Goal: Check status: Check status

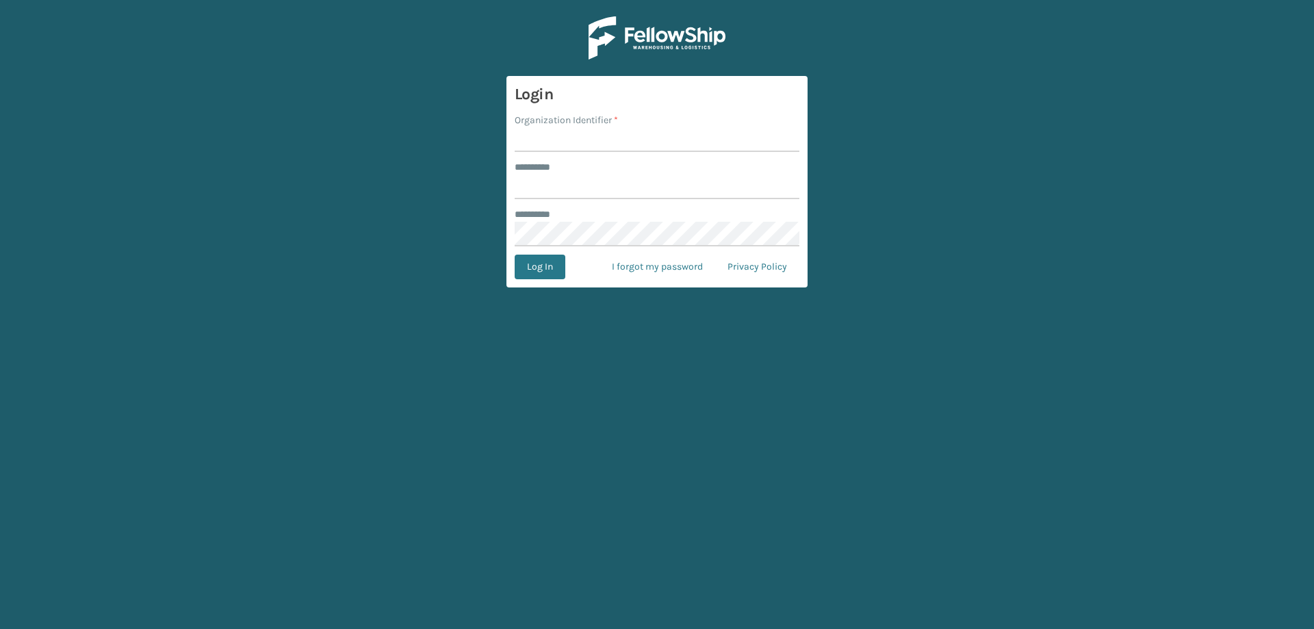
click at [592, 143] on input "Organization Identifier *" at bounding box center [657, 139] width 285 height 25
type input "Foamtex"
click at [595, 192] on input "******** *" at bounding box center [657, 186] width 285 height 25
type input "******"
click at [515, 255] on button "Log In" at bounding box center [540, 267] width 51 height 25
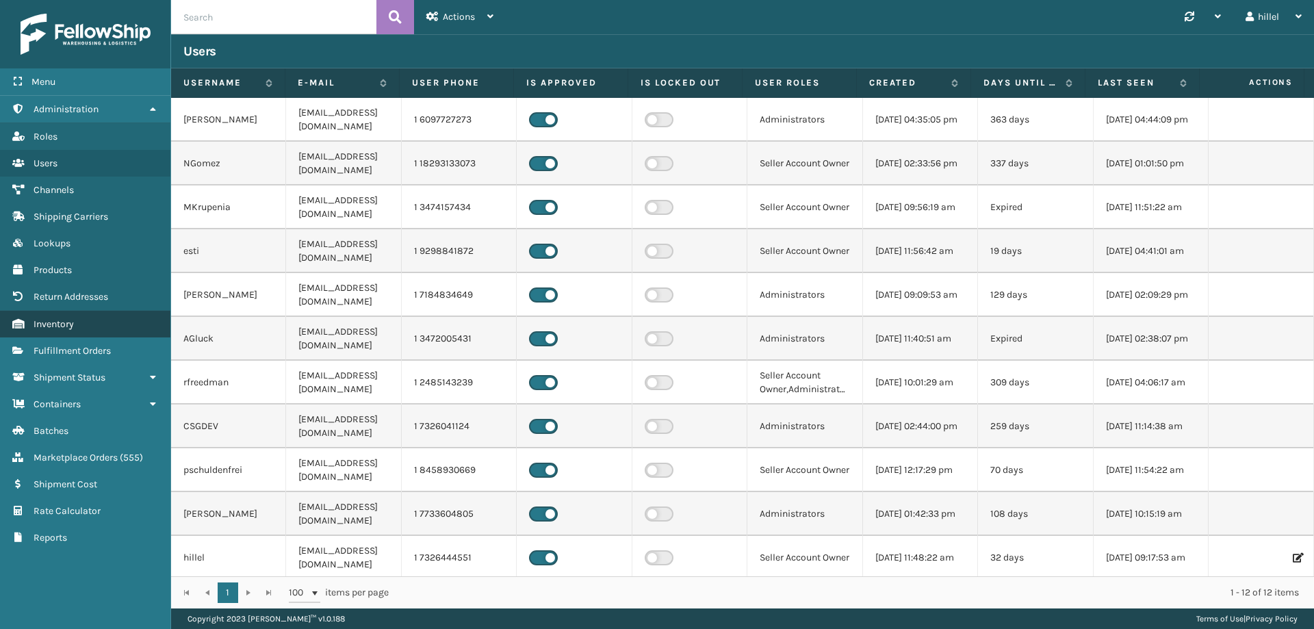
click at [84, 326] on link "Inventory" at bounding box center [85, 324] width 170 height 27
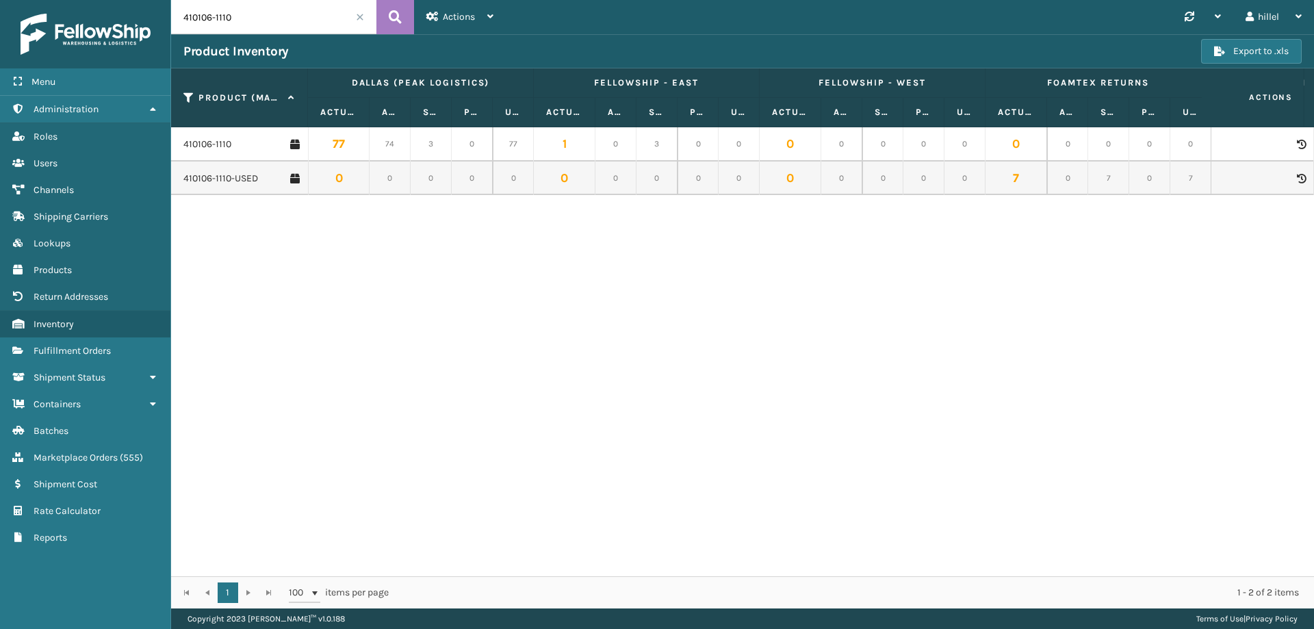
drag, startPoint x: 257, startPoint y: 18, endPoint x: 171, endPoint y: 19, distance: 86.2
click at [171, 19] on input "410106-1110" at bounding box center [273, 17] width 205 height 34
type input "410079-1160"
click at [227, 146] on link "410079-1160" at bounding box center [208, 145] width 51 height 14
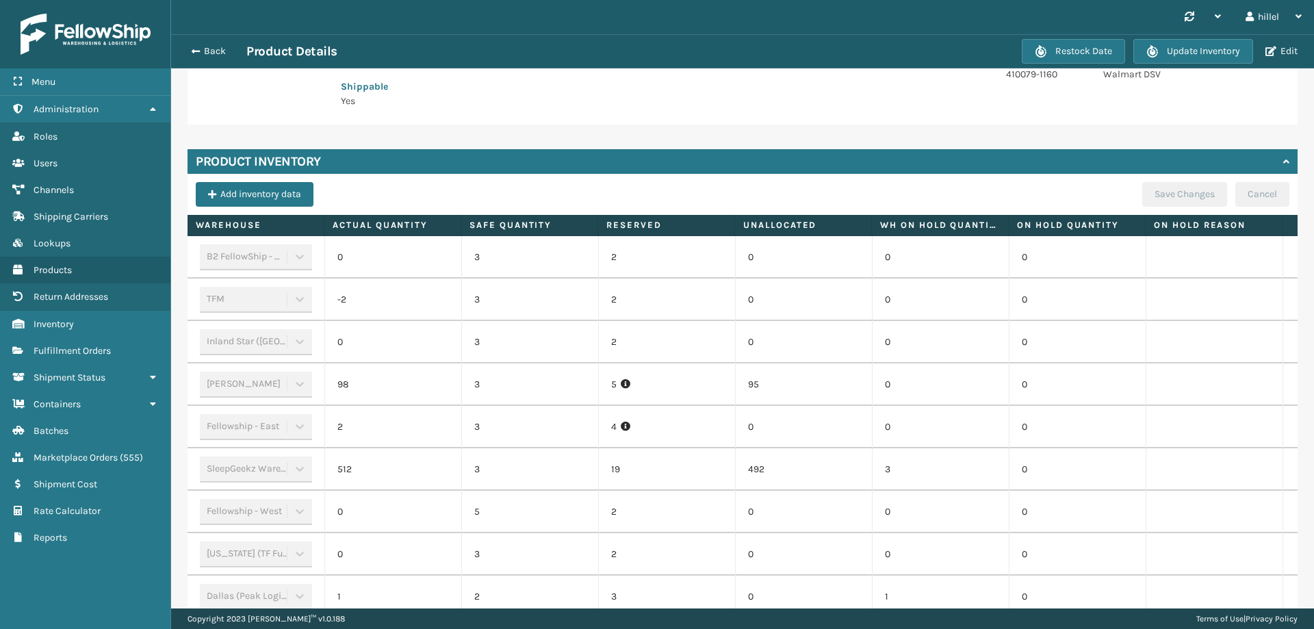
scroll to position [395, 0]
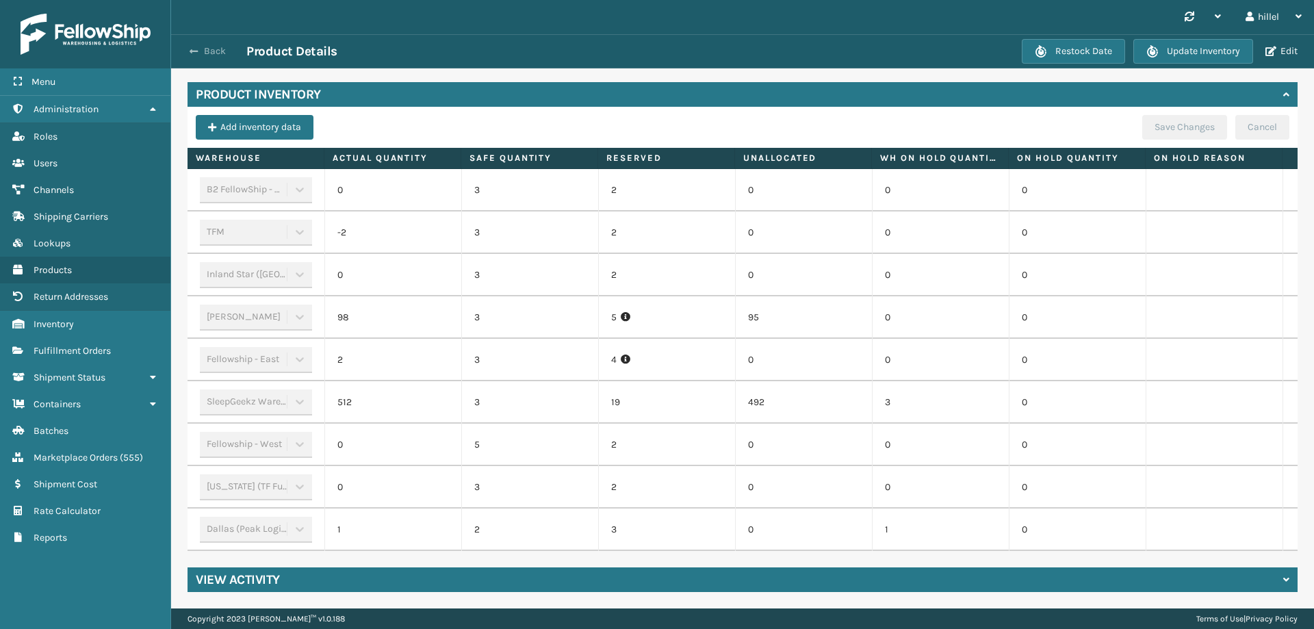
click at [196, 50] on span "button" at bounding box center [194, 52] width 8 height 10
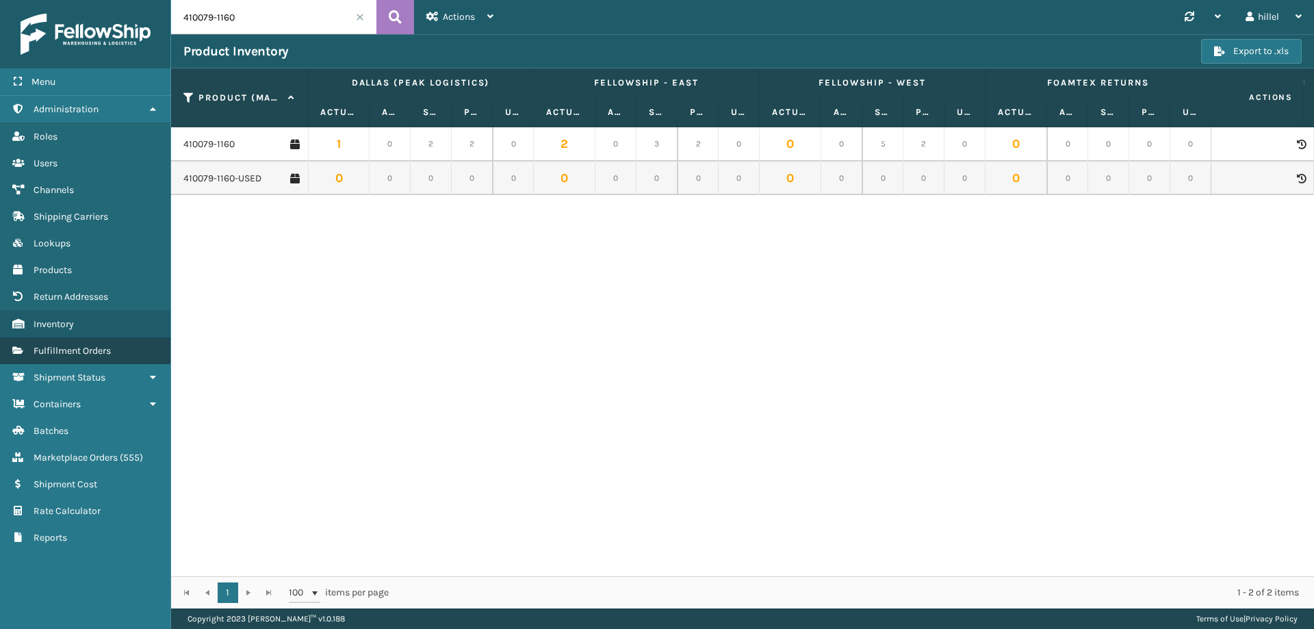
click at [94, 350] on span "Fulfillment Orders" at bounding box center [72, 351] width 77 height 12
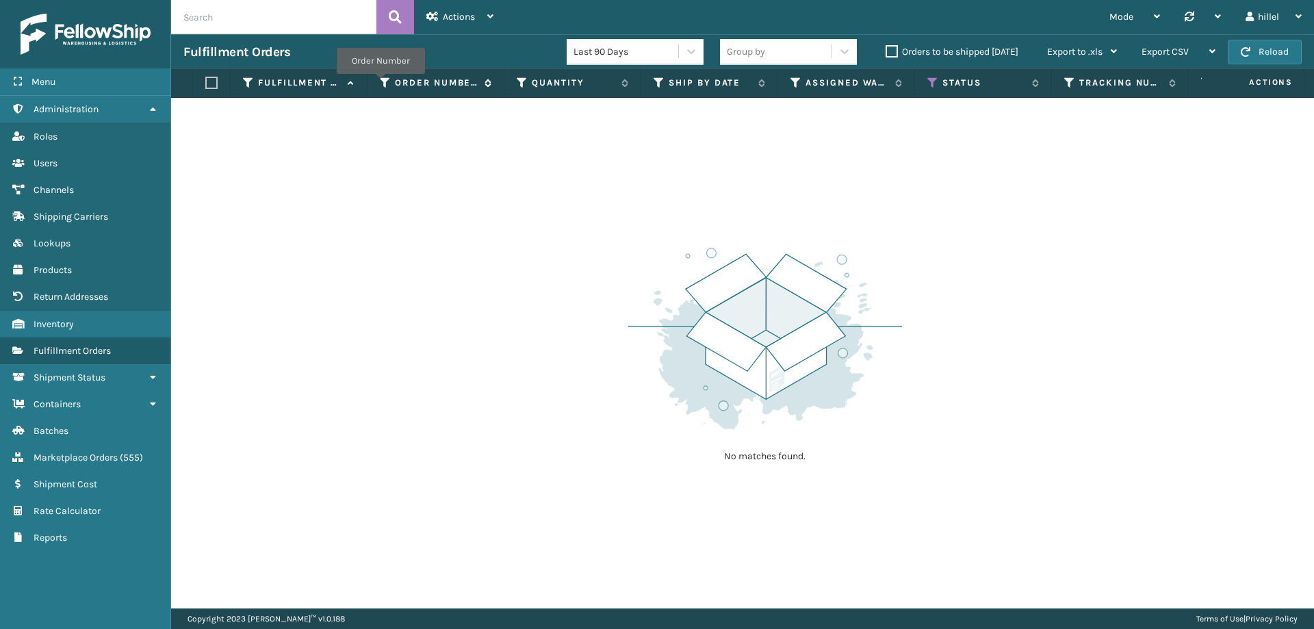
click at [380, 83] on icon at bounding box center [385, 83] width 11 height 12
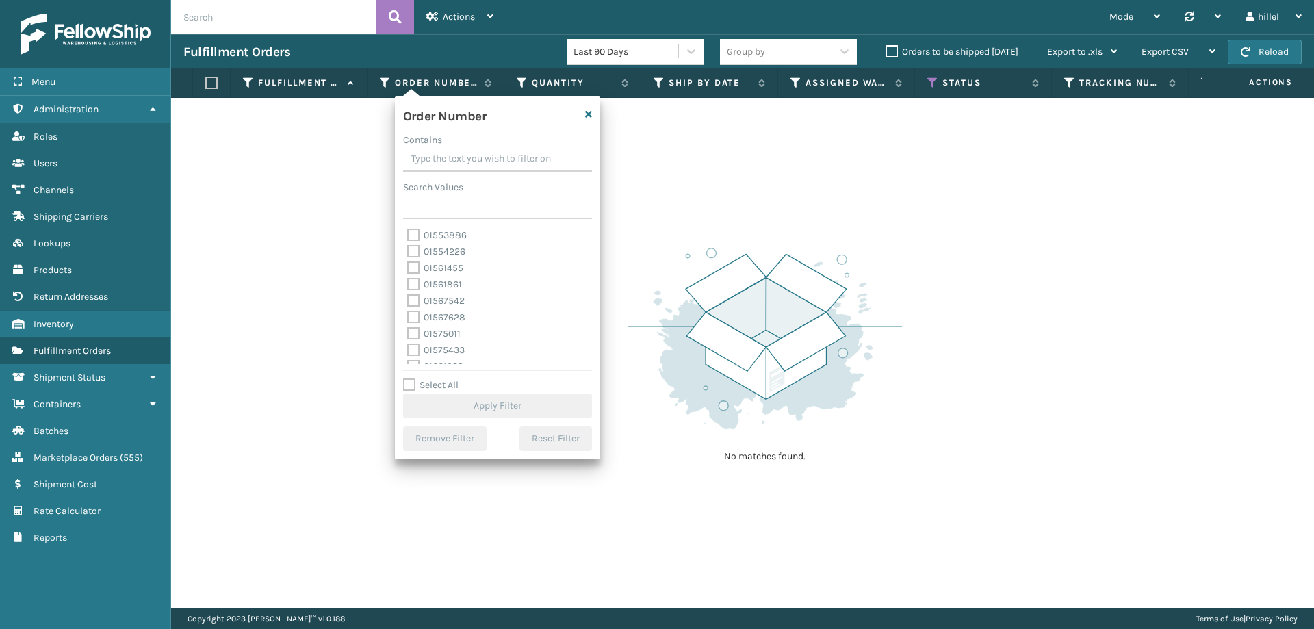
click at [431, 157] on input "Contains" at bounding box center [497, 159] width 189 height 25
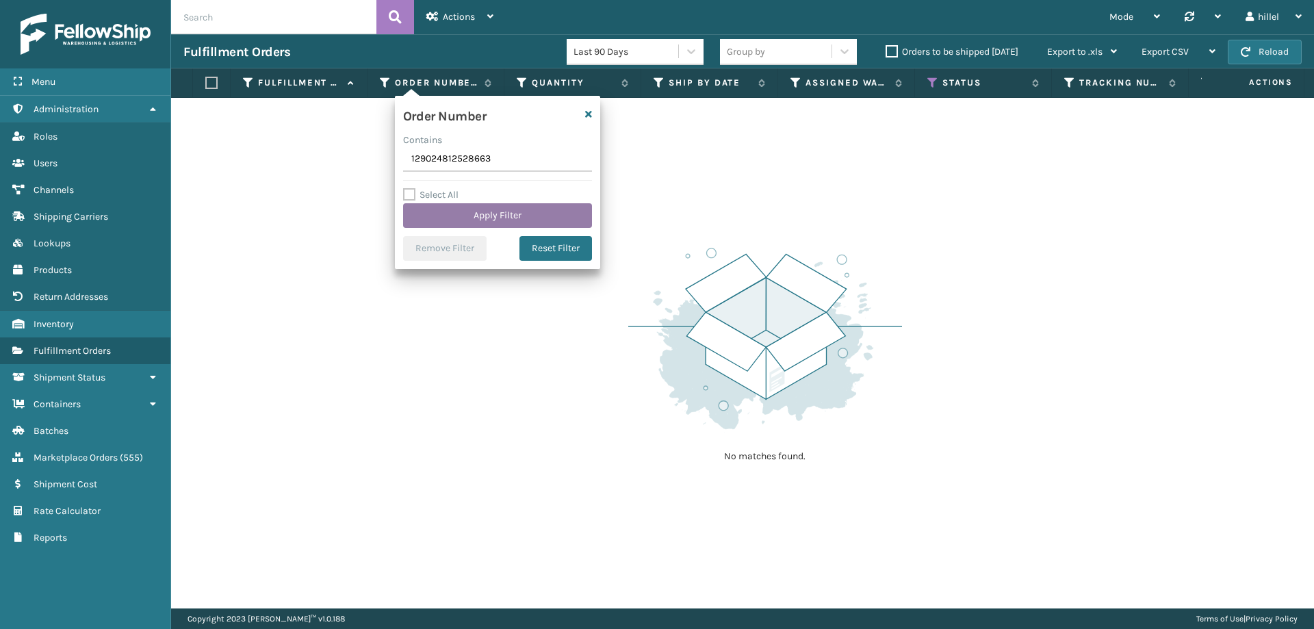
type input "129024812528663"
click at [516, 217] on button "Apply Filter" at bounding box center [497, 215] width 189 height 25
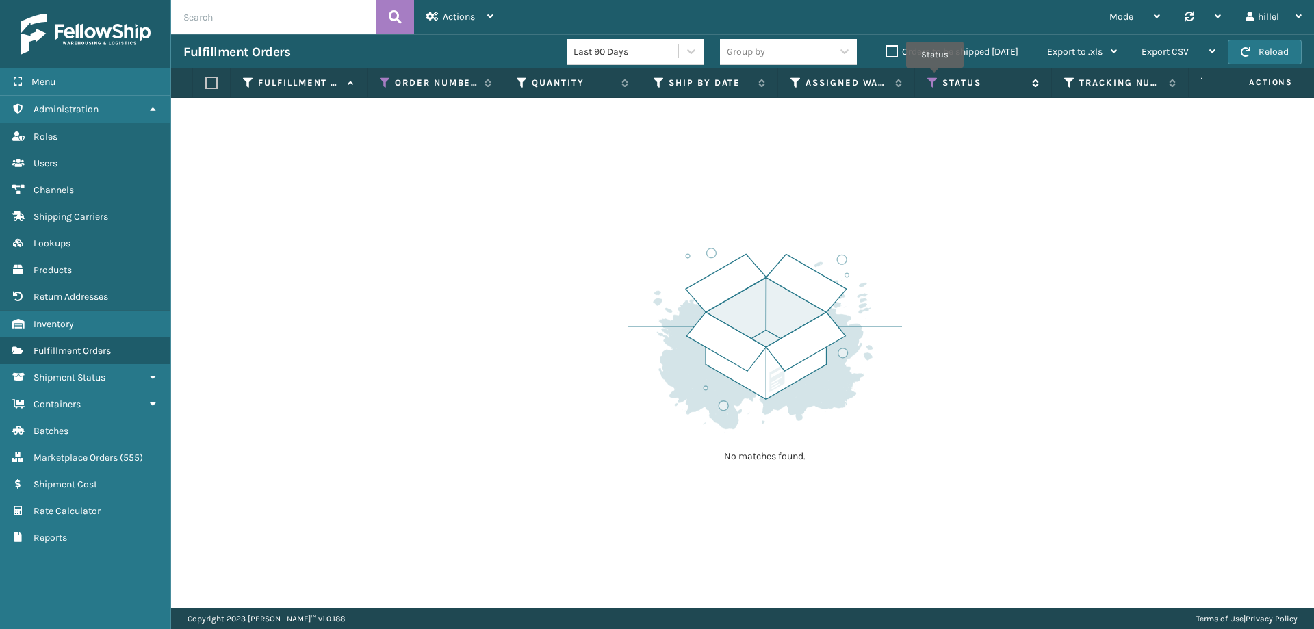
click at [934, 77] on icon at bounding box center [932, 83] width 11 height 12
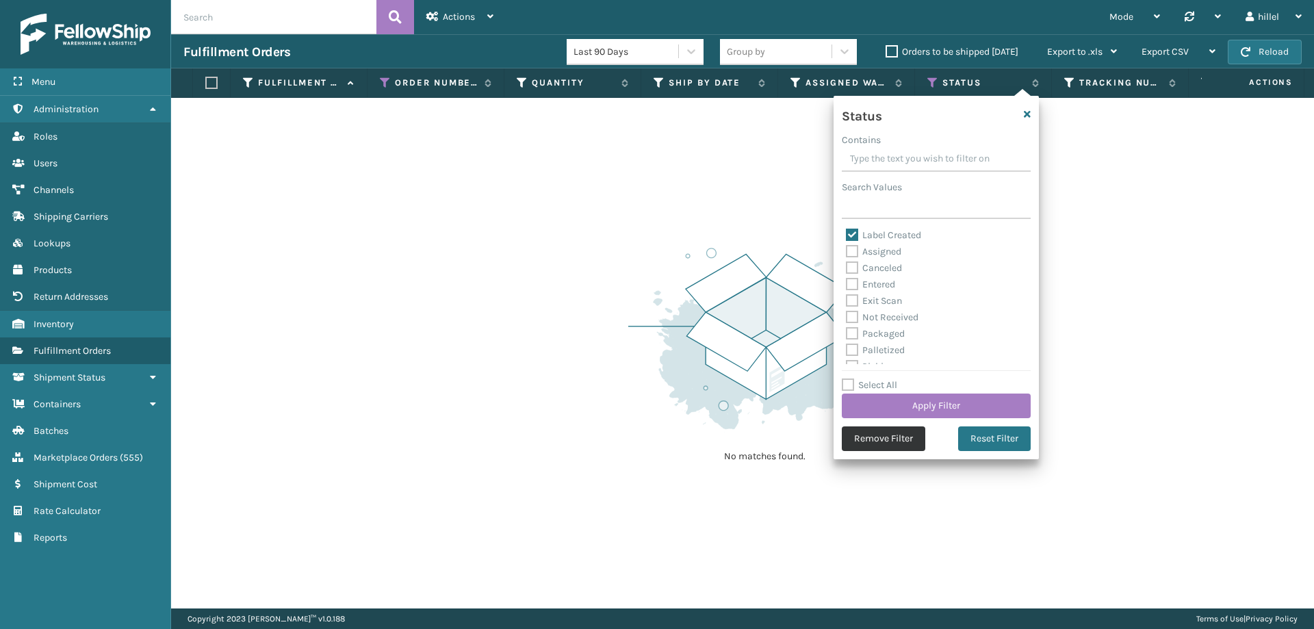
click at [895, 439] on button "Remove Filter" at bounding box center [883, 438] width 83 height 25
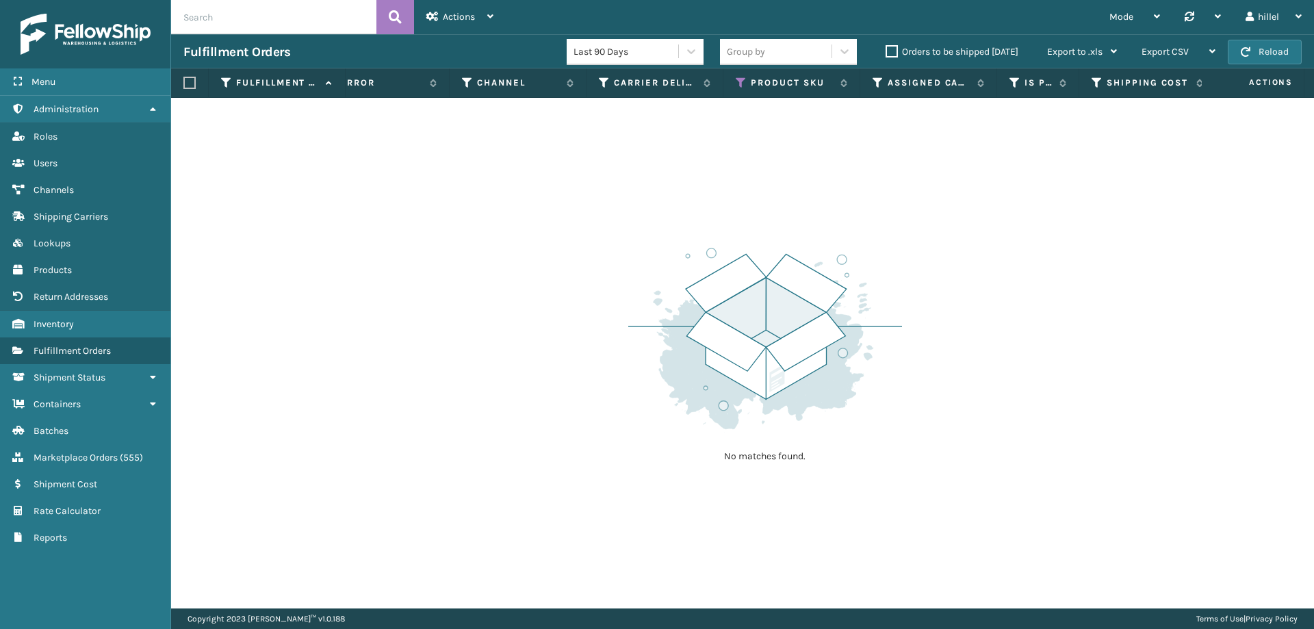
scroll to position [0, 1154]
click at [735, 83] on icon at bounding box center [736, 83] width 11 height 12
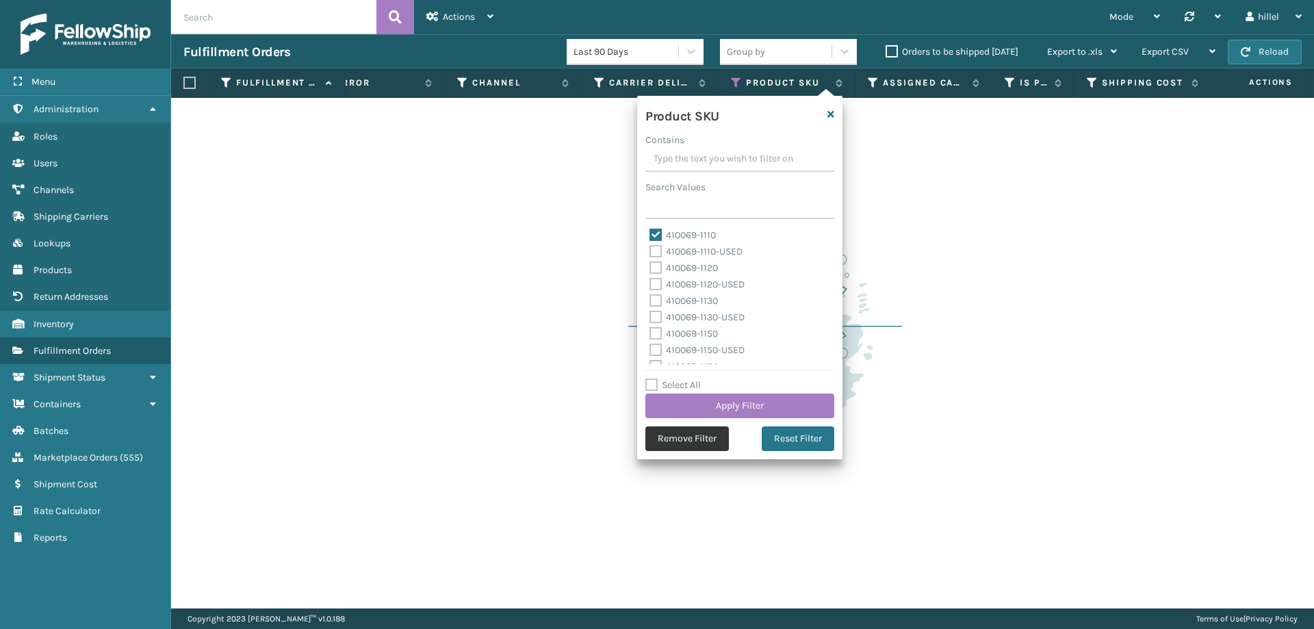
click at [691, 436] on button "Remove Filter" at bounding box center [686, 438] width 83 height 25
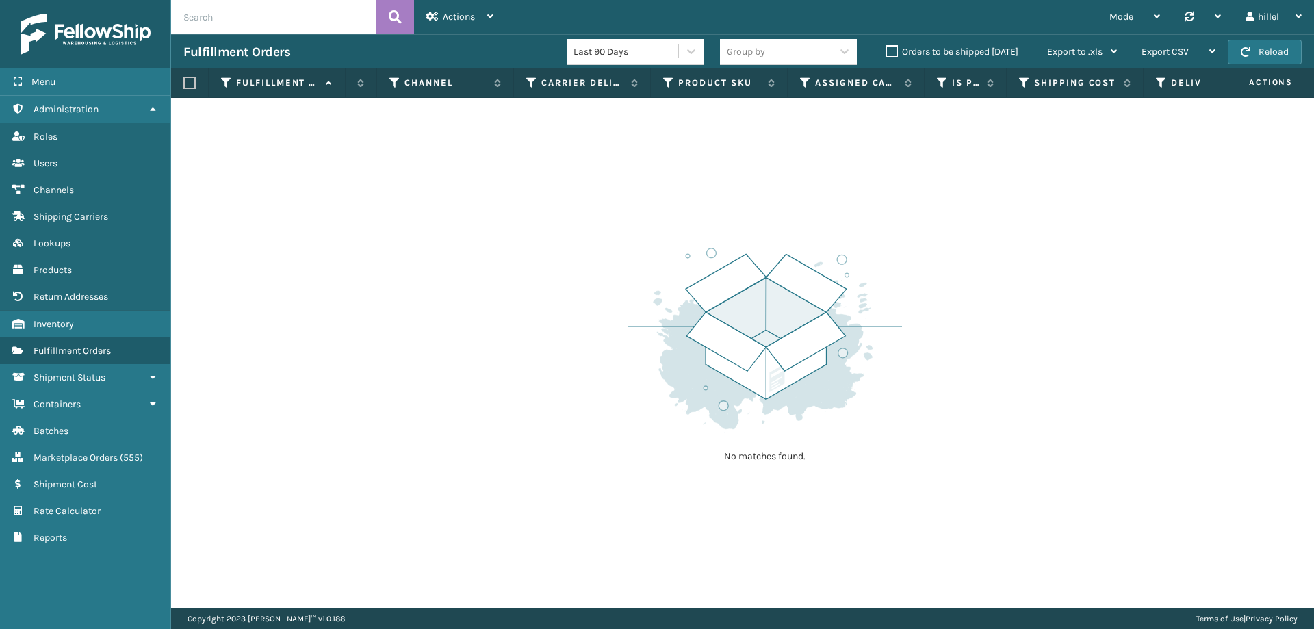
scroll to position [0, 0]
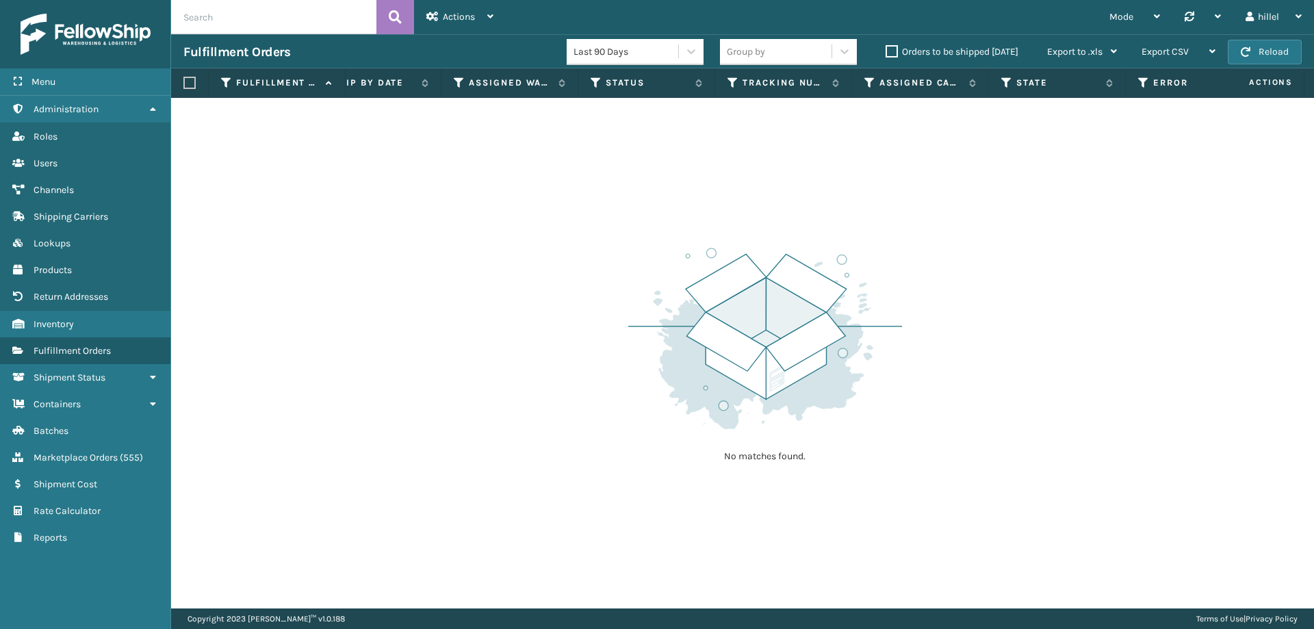
click at [897, 48] on label "Orders to be shipped [DATE]" at bounding box center [951, 52] width 133 height 12
click at [886, 48] on input "Orders to be shipped [DATE]" at bounding box center [885, 48] width 1 height 9
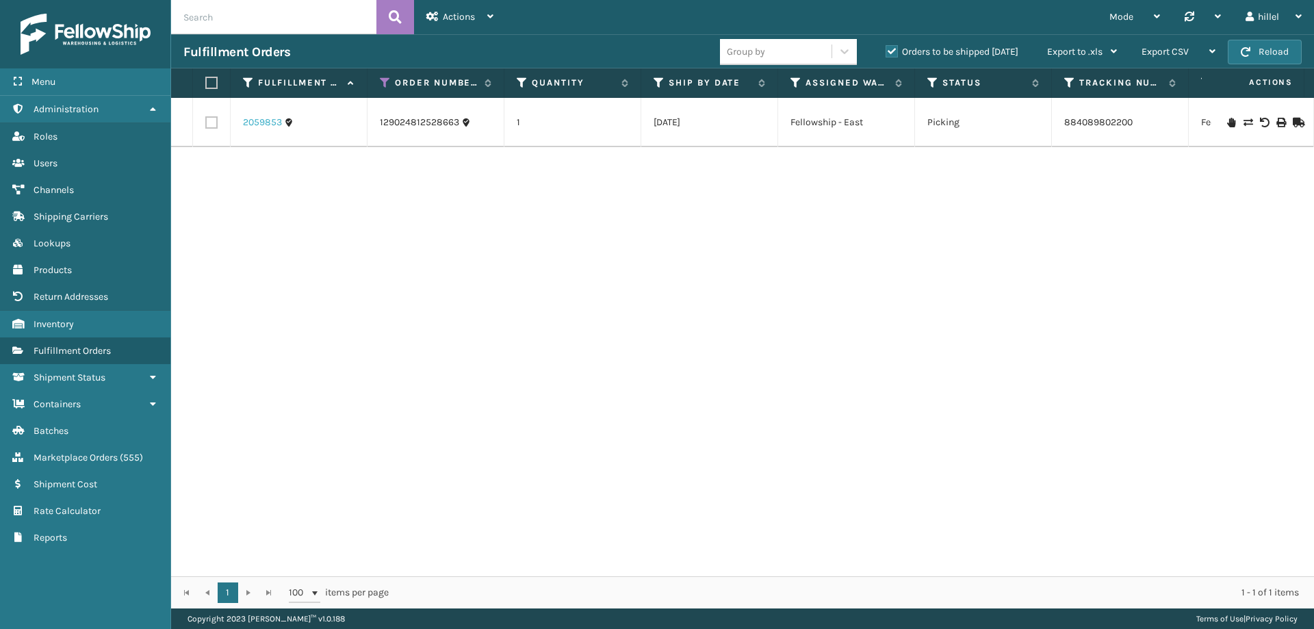
click at [252, 120] on link "2059853" at bounding box center [262, 123] width 39 height 14
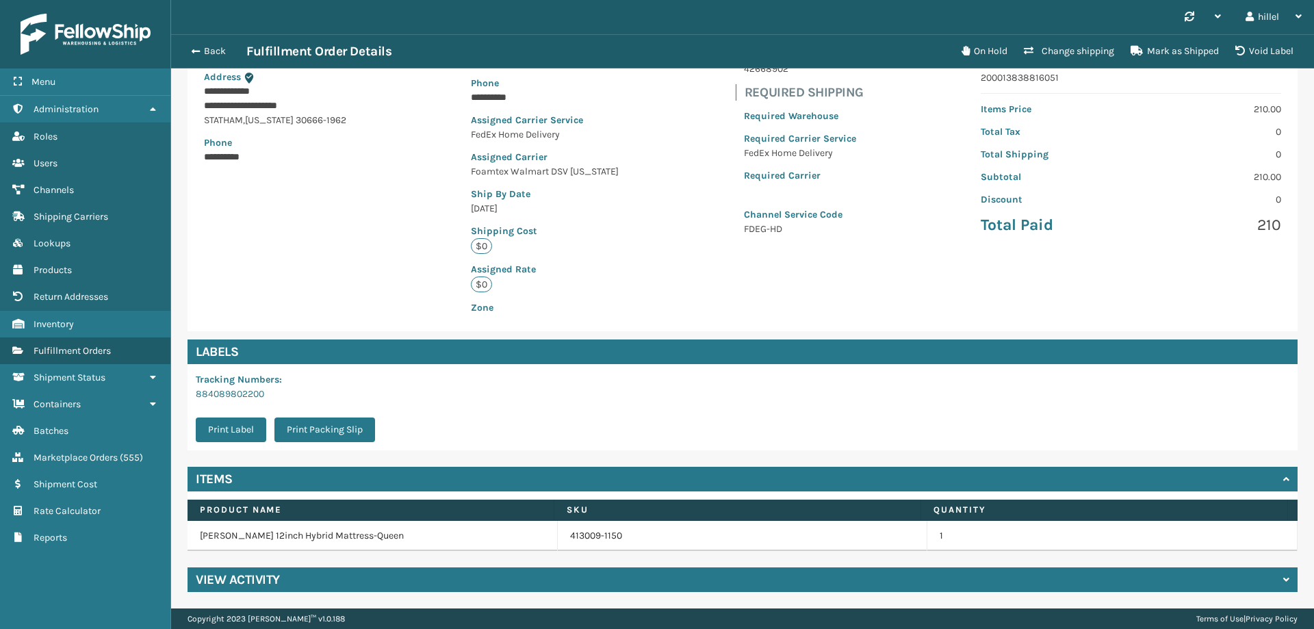
click at [283, 580] on div "View Activity" at bounding box center [742, 579] width 1110 height 25
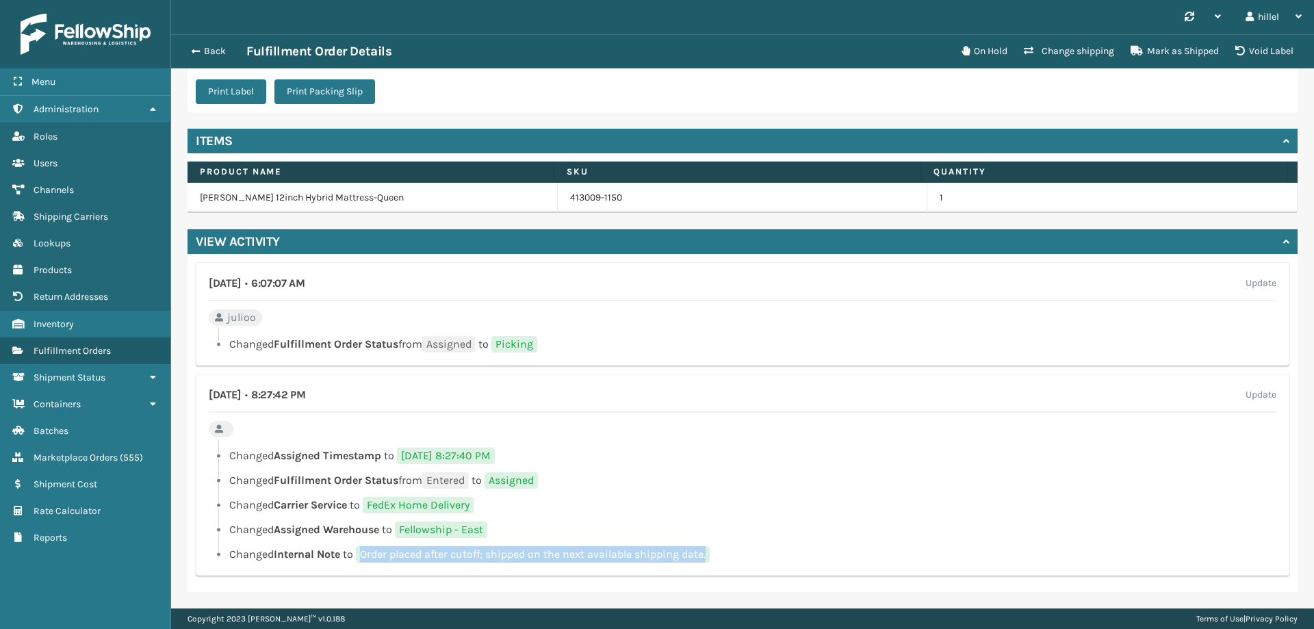
drag, startPoint x: 712, startPoint y: 557, endPoint x: 365, endPoint y: 548, distance: 347.0
click at [365, 548] on span "Order placed after cutoff; shipped on the next available shipping date." at bounding box center [533, 554] width 354 height 16
copy span "Order placed after cutoff; shipped on the next available shipping date."
click at [190, 49] on span "button" at bounding box center [194, 52] width 8 height 10
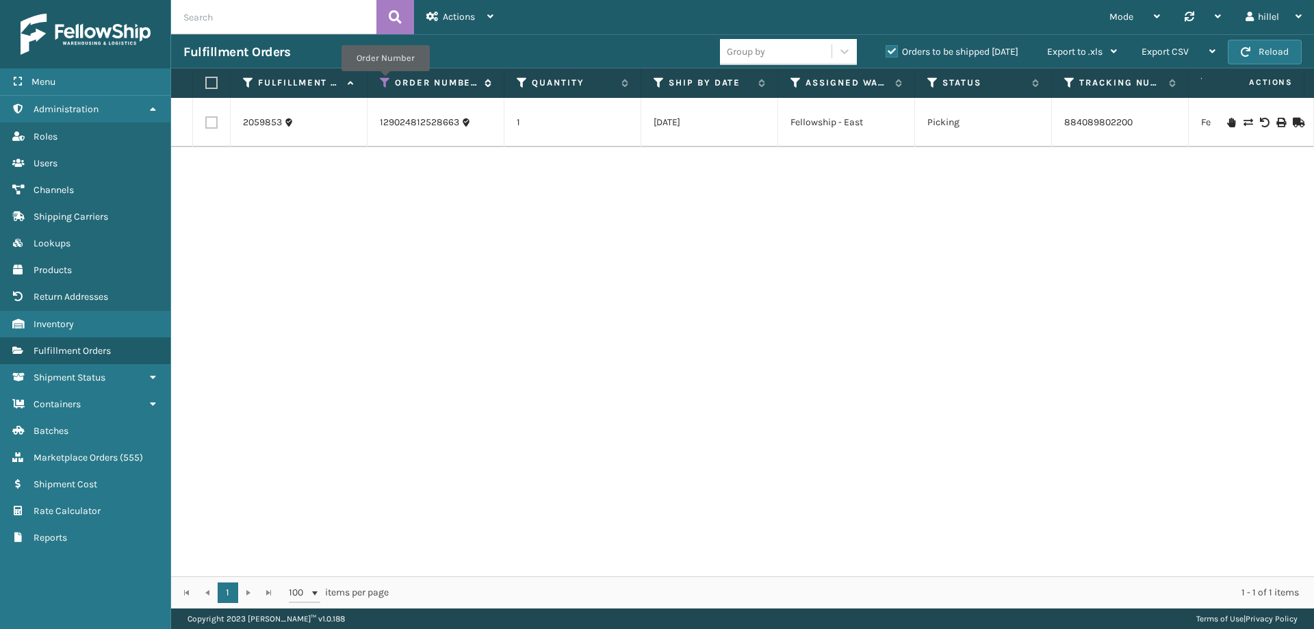
click at [385, 81] on icon at bounding box center [385, 83] width 11 height 12
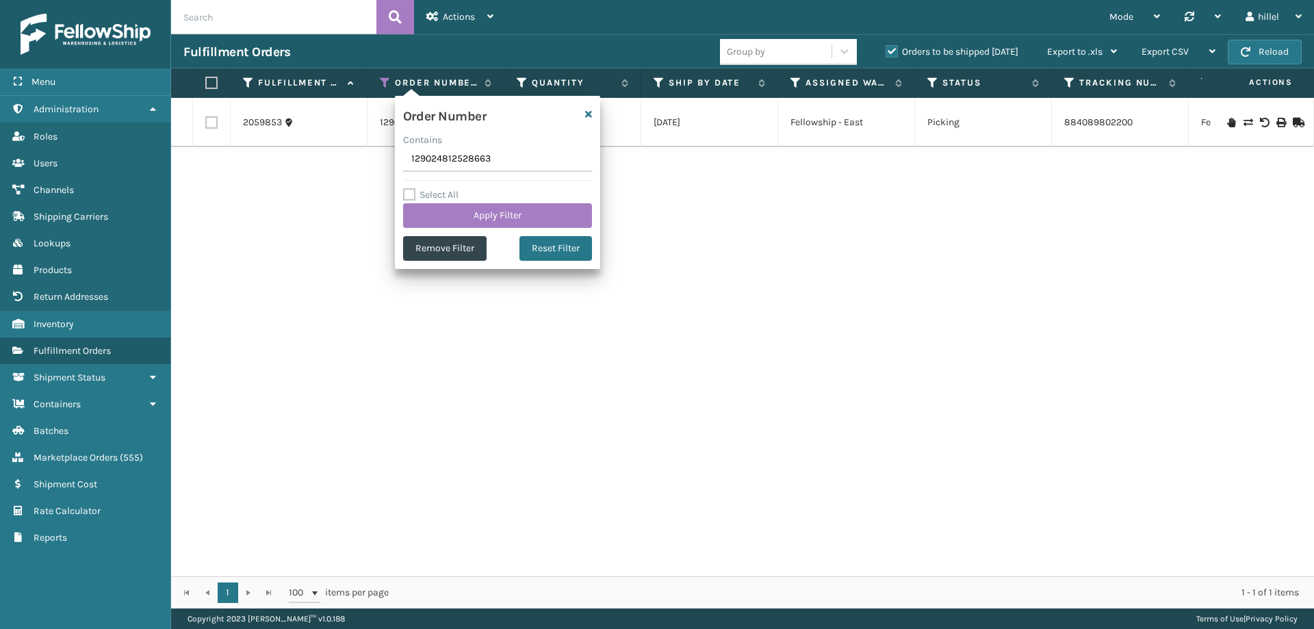
drag, startPoint x: 491, startPoint y: 157, endPoint x: 385, endPoint y: 178, distance: 108.0
click at [376, 170] on section "Fulfillment Orders Group by Orders to be shipped [DATE] Export to .xls Use ship…" at bounding box center [742, 321] width 1143 height 574
type input "59580710"
click at [511, 218] on button "Apply Filter" at bounding box center [497, 215] width 189 height 25
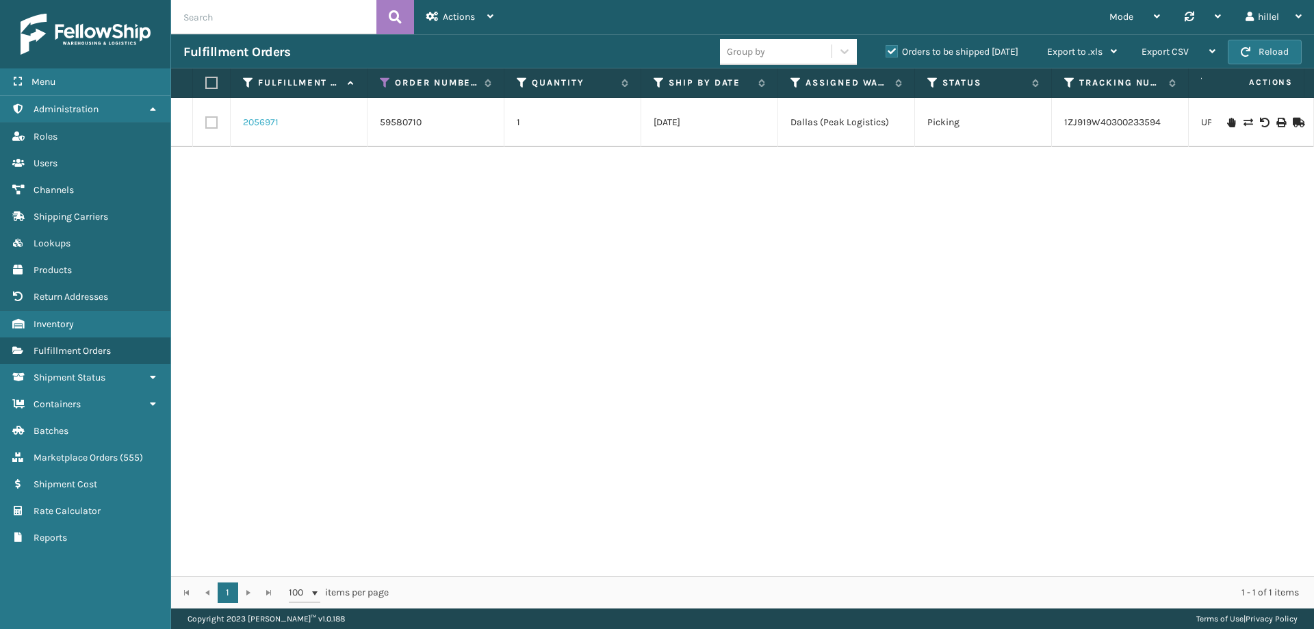
click at [256, 121] on link "2056971" at bounding box center [261, 123] width 36 height 14
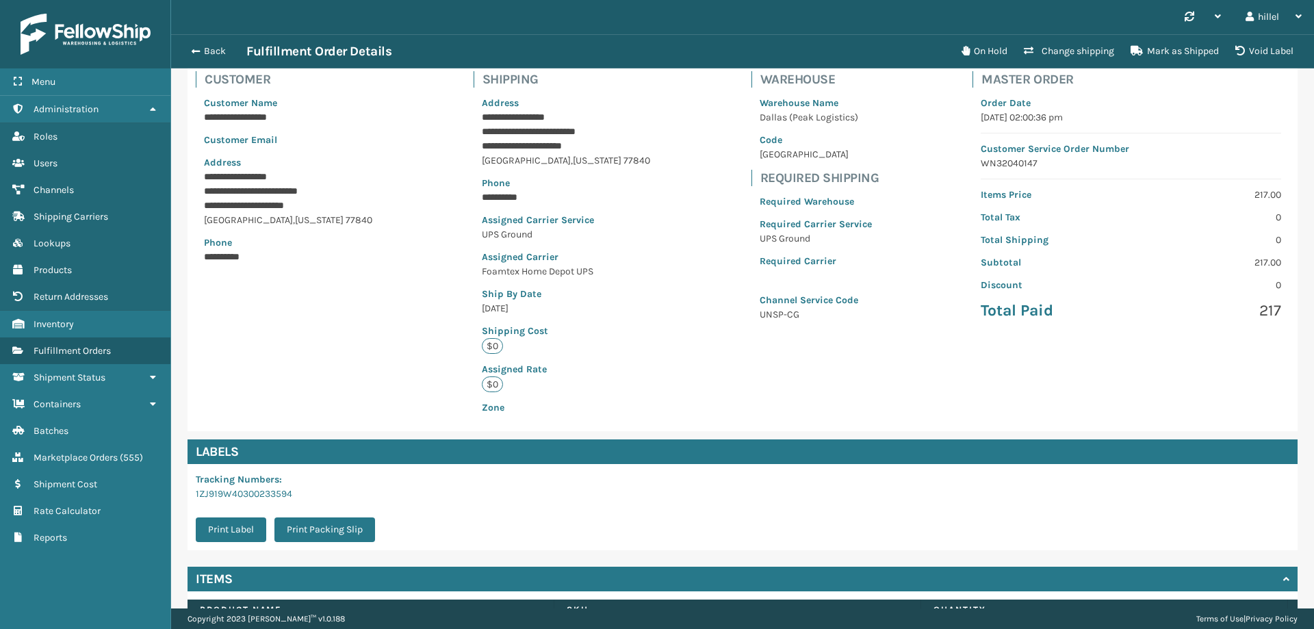
scroll to position [194, 0]
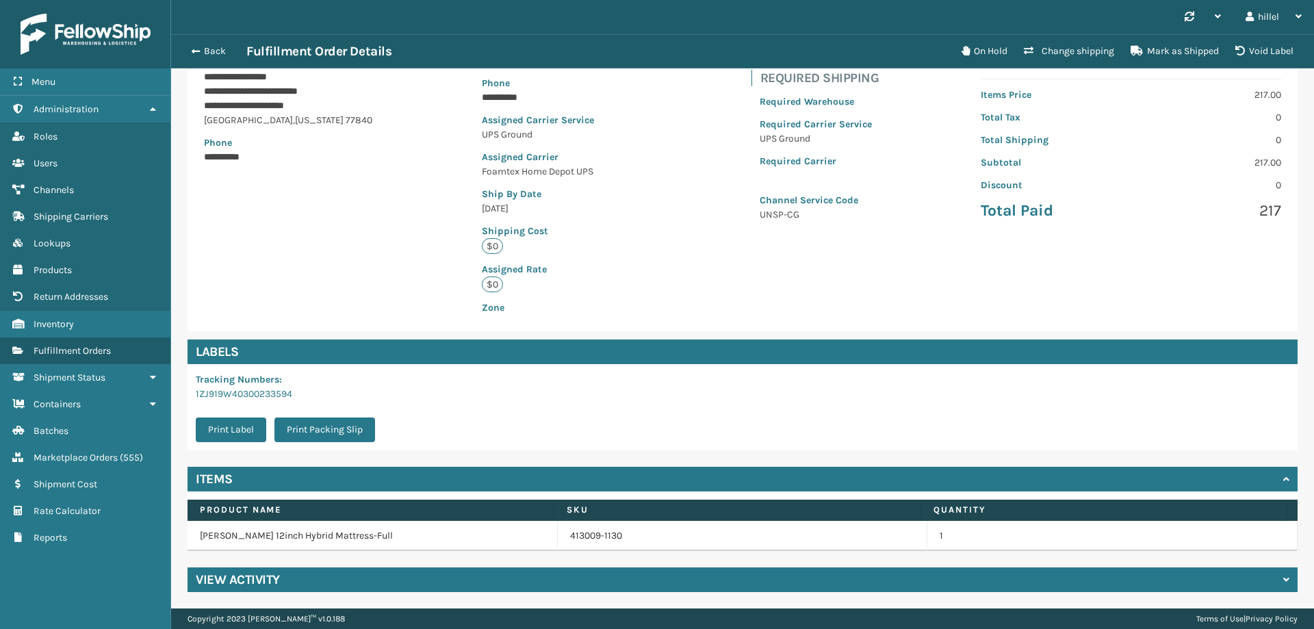
click at [416, 575] on div "View Activity" at bounding box center [742, 579] width 1110 height 25
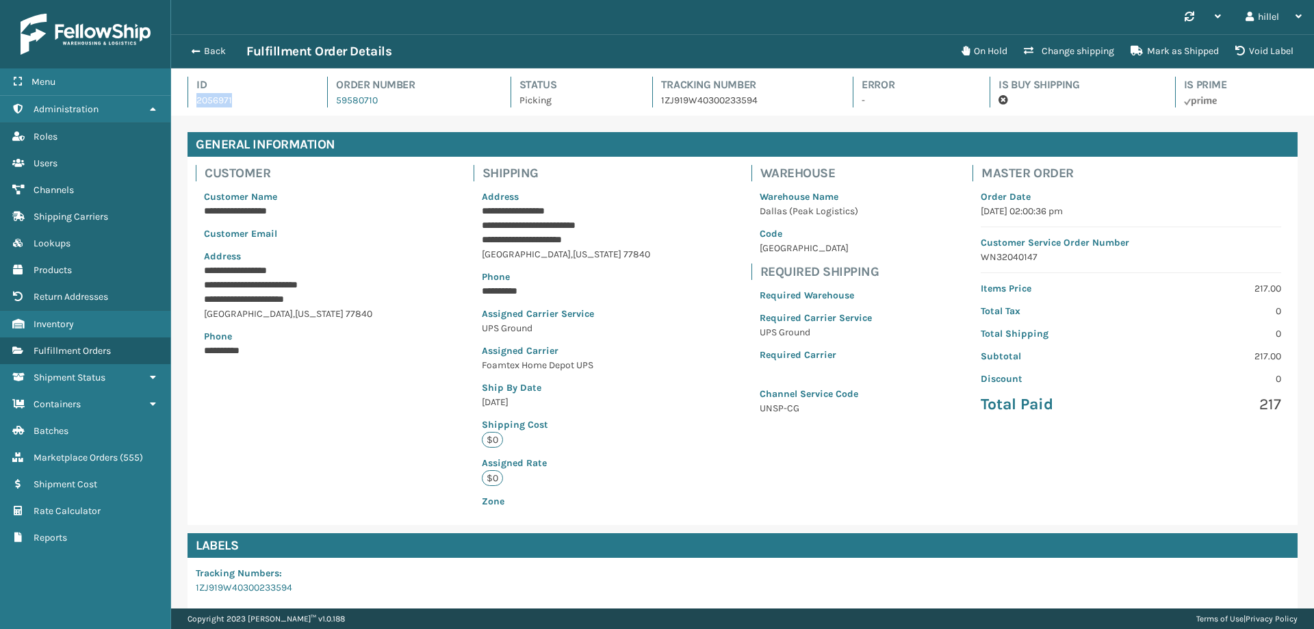
drag, startPoint x: 236, startPoint y: 102, endPoint x: 198, endPoint y: 100, distance: 37.7
click at [198, 100] on p "2056971" at bounding box center [249, 100] width 106 height 14
copy p "2056971"
click at [186, 44] on div "Back Fulfillment Order Details" at bounding box center [568, 51] width 770 height 16
click at [195, 51] on span "button" at bounding box center [194, 52] width 8 height 10
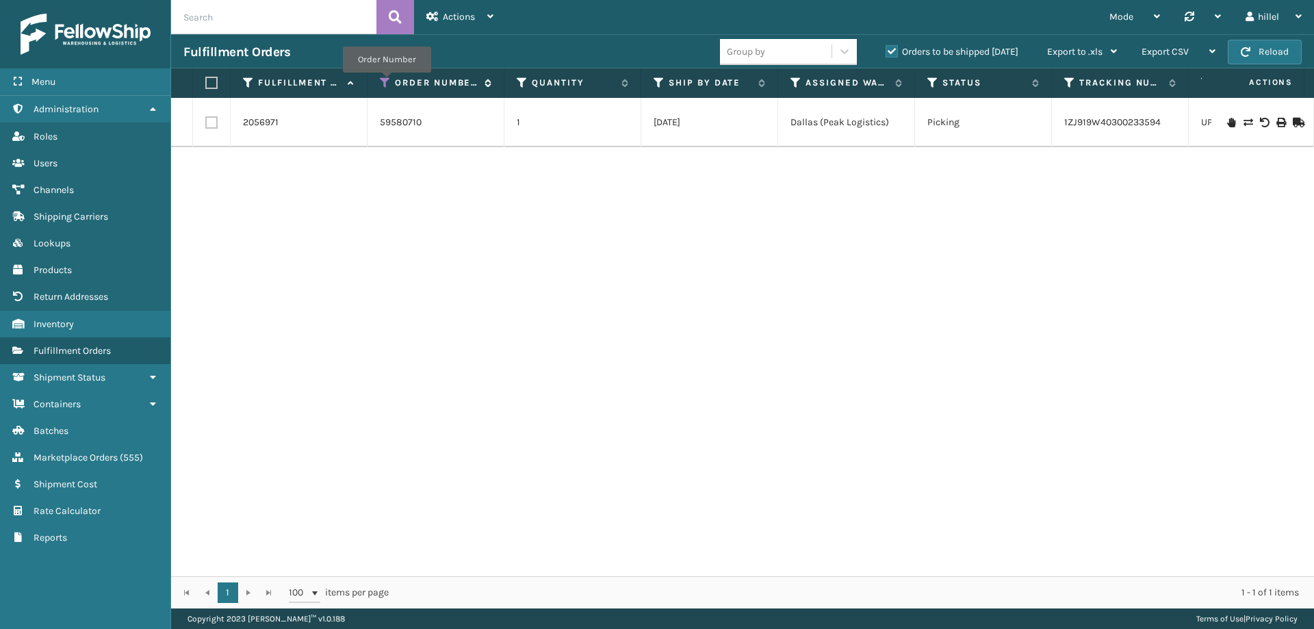
click at [387, 82] on icon at bounding box center [385, 83] width 11 height 12
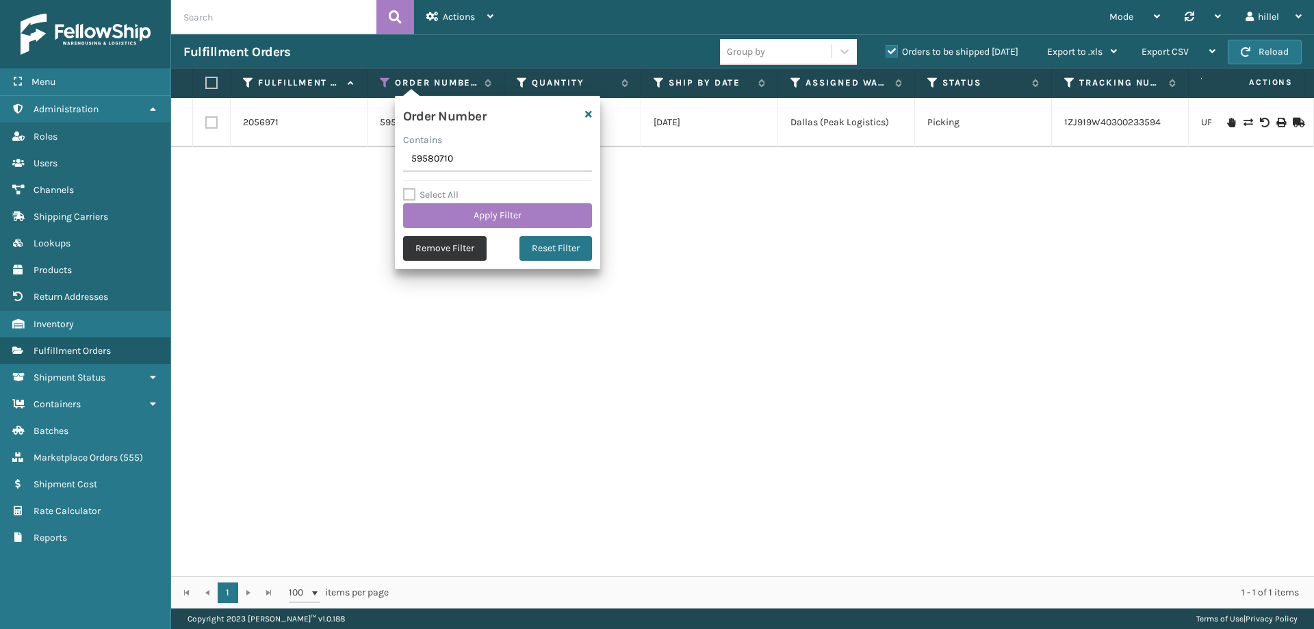
click at [454, 244] on button "Remove Filter" at bounding box center [444, 248] width 83 height 25
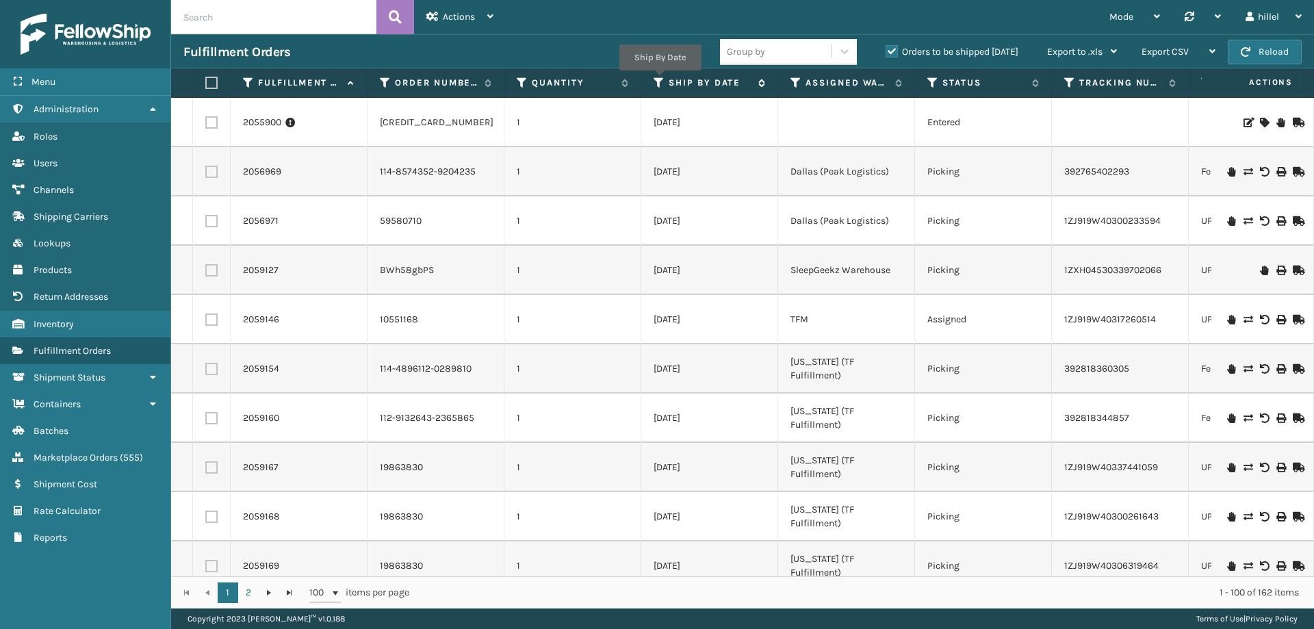
click at [660, 80] on icon at bounding box center [658, 83] width 11 height 12
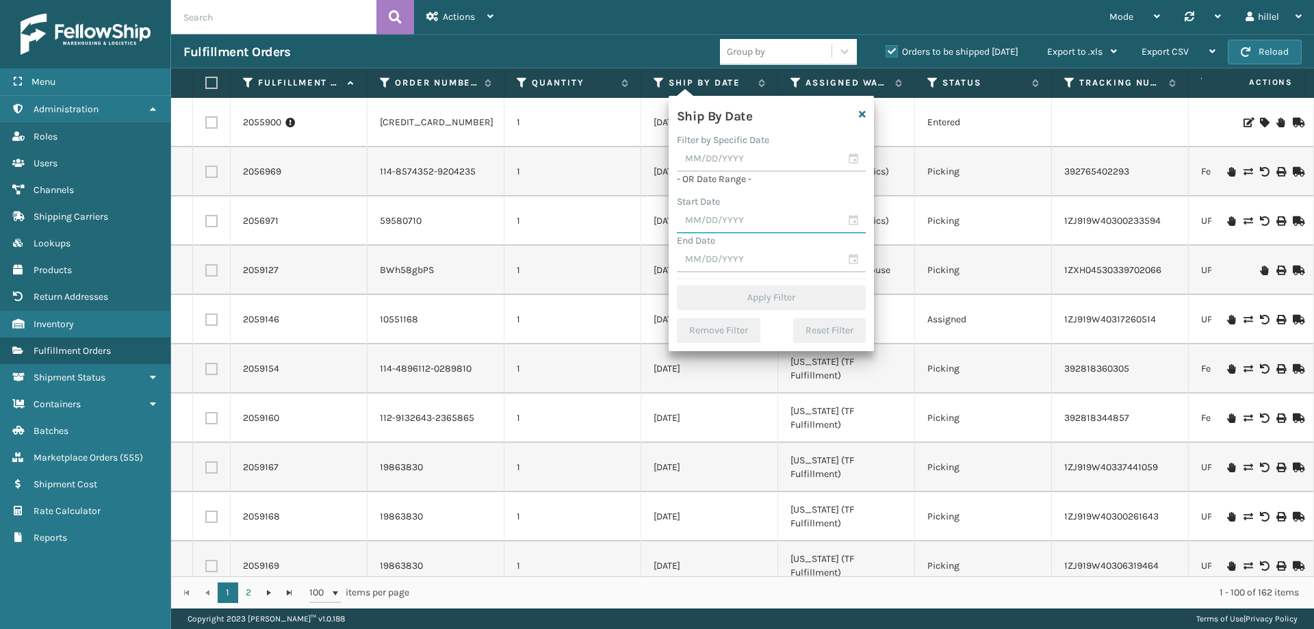
click at [722, 213] on input "text" at bounding box center [771, 221] width 189 height 25
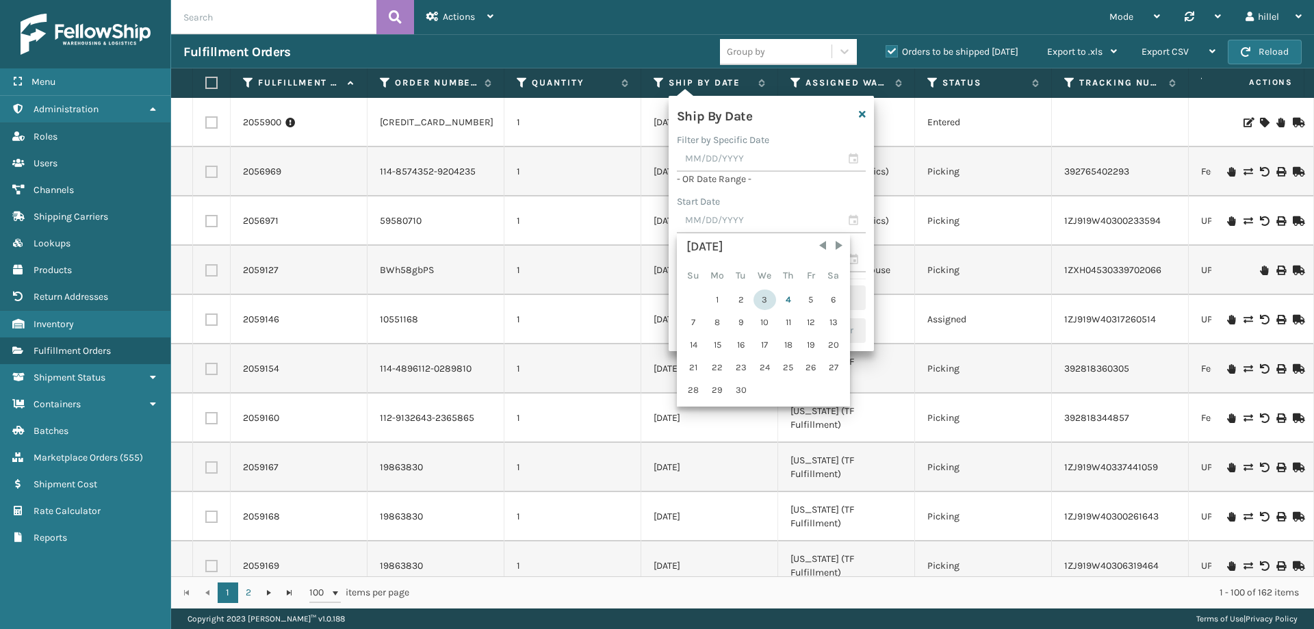
click at [762, 300] on div "3" at bounding box center [764, 299] width 23 height 21
type input "[DATE]"
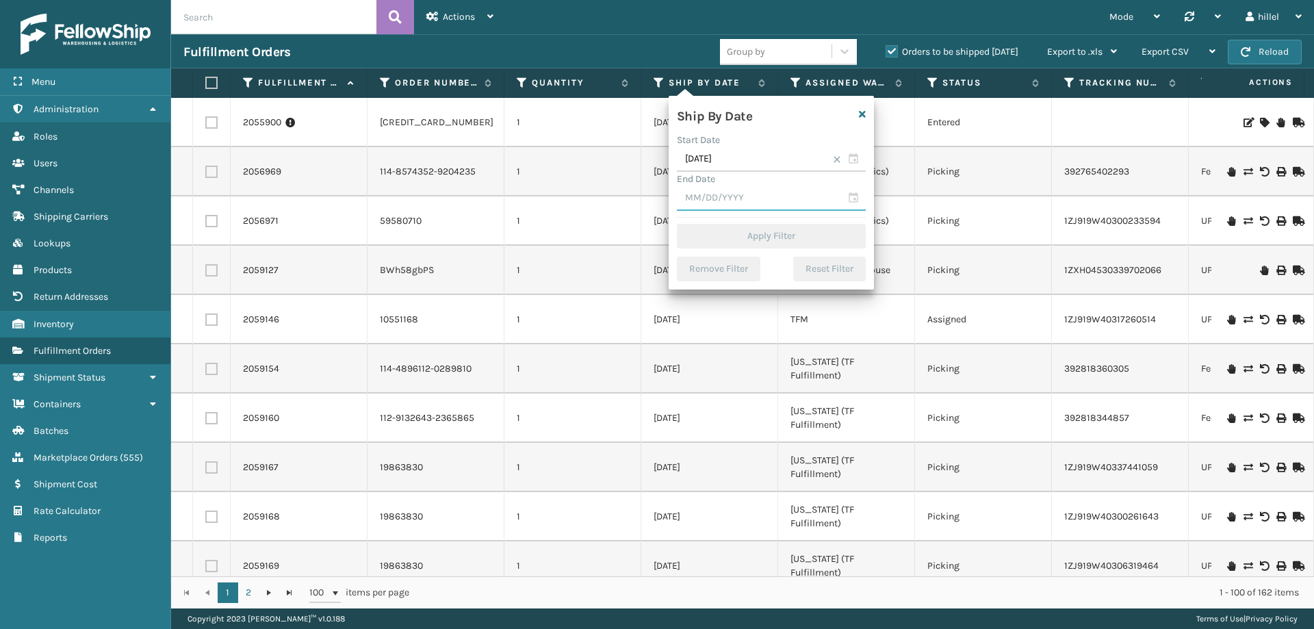
click at [724, 201] on input "text" at bounding box center [771, 198] width 189 height 25
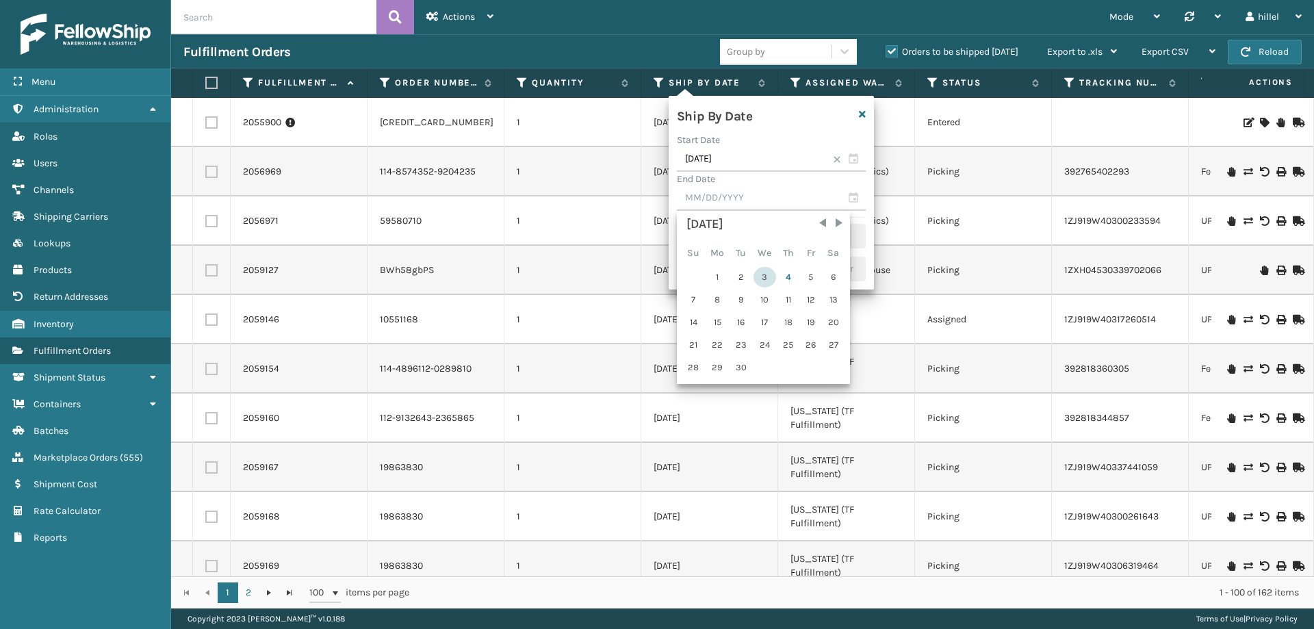
click at [766, 276] on div "3" at bounding box center [764, 277] width 23 height 21
type input "[DATE]"
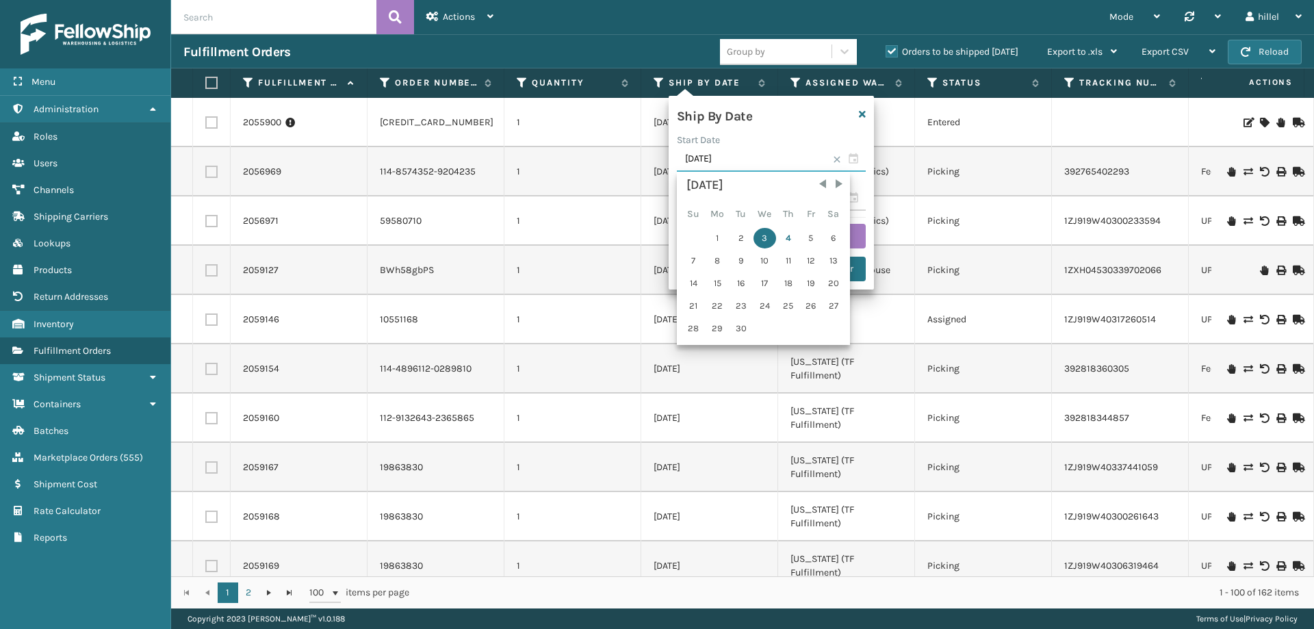
click at [720, 151] on input "[DATE]" at bounding box center [771, 159] width 189 height 25
click at [720, 238] on div "1" at bounding box center [717, 238] width 23 height 21
type input "[DATE]"
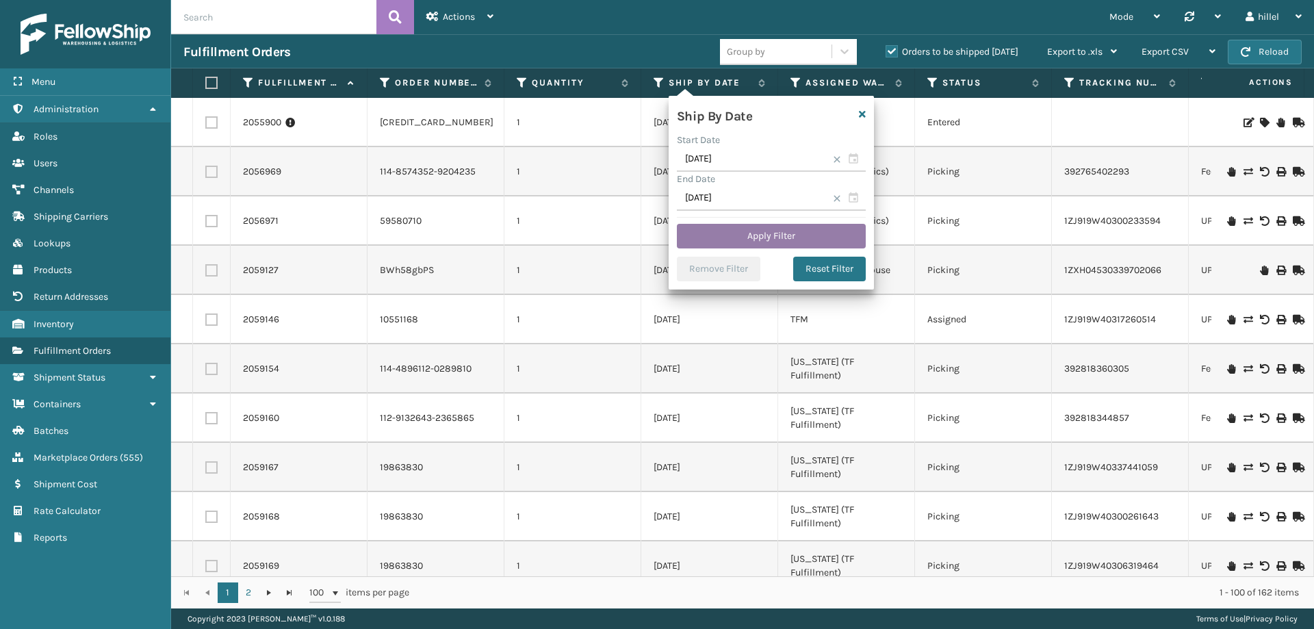
click at [749, 238] on button "Apply Filter" at bounding box center [771, 236] width 189 height 25
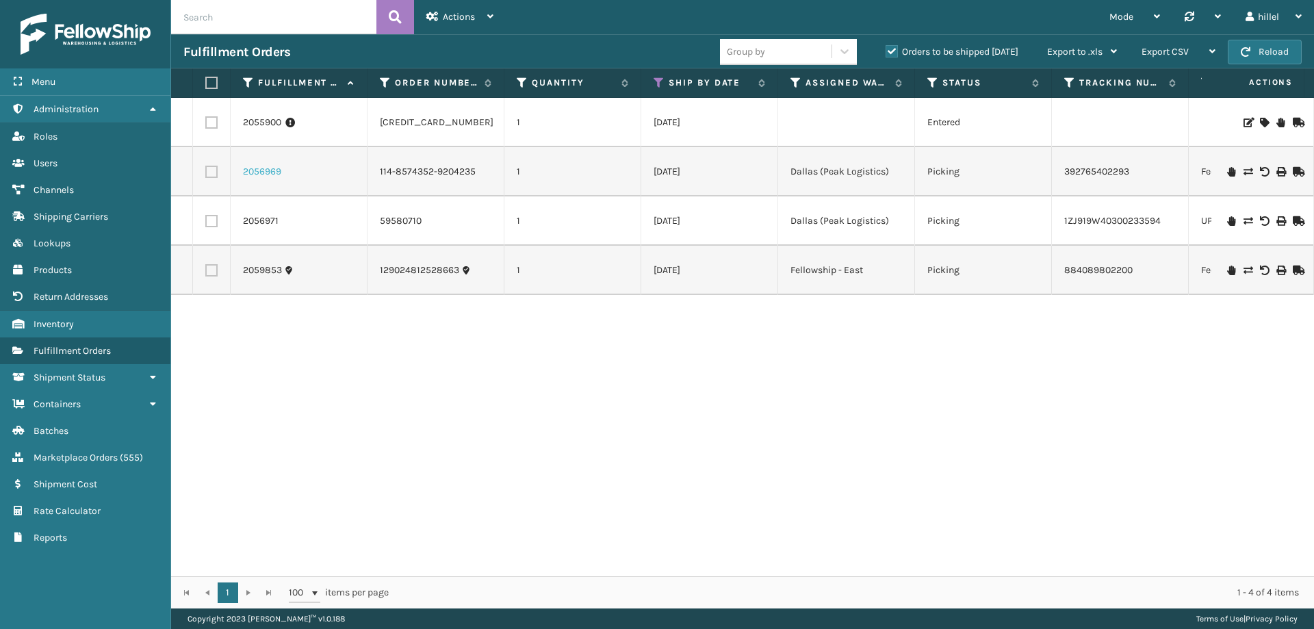
click at [260, 170] on link "2056969" at bounding box center [262, 172] width 38 height 14
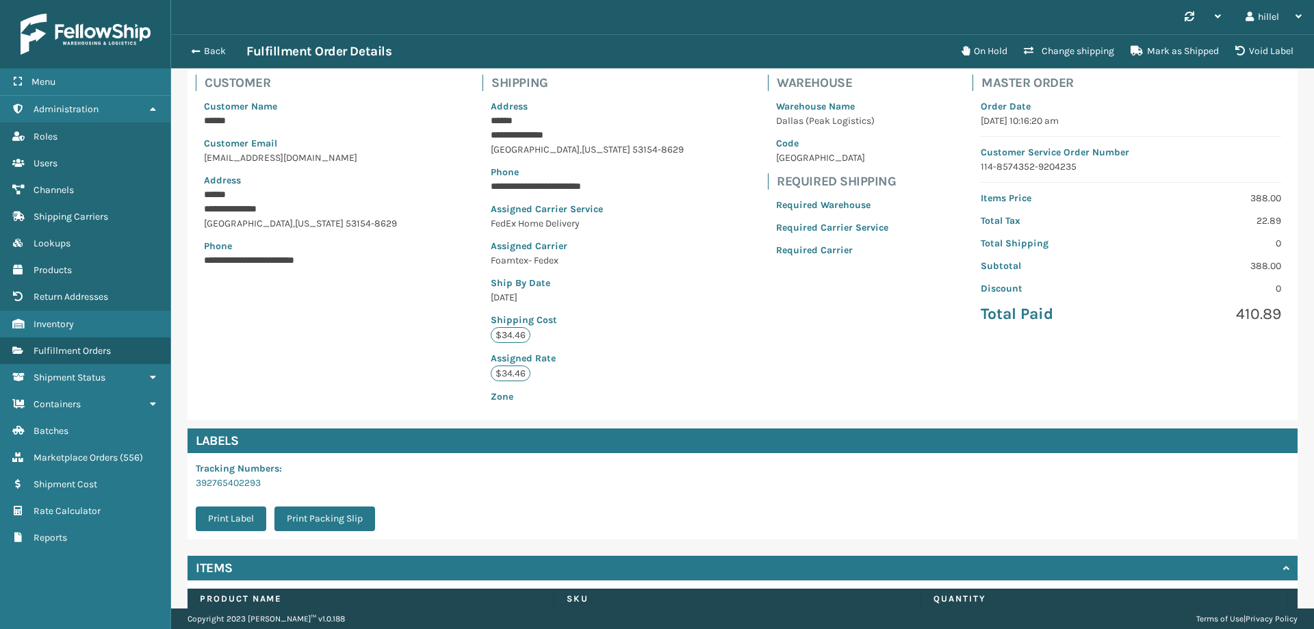
scroll to position [180, 0]
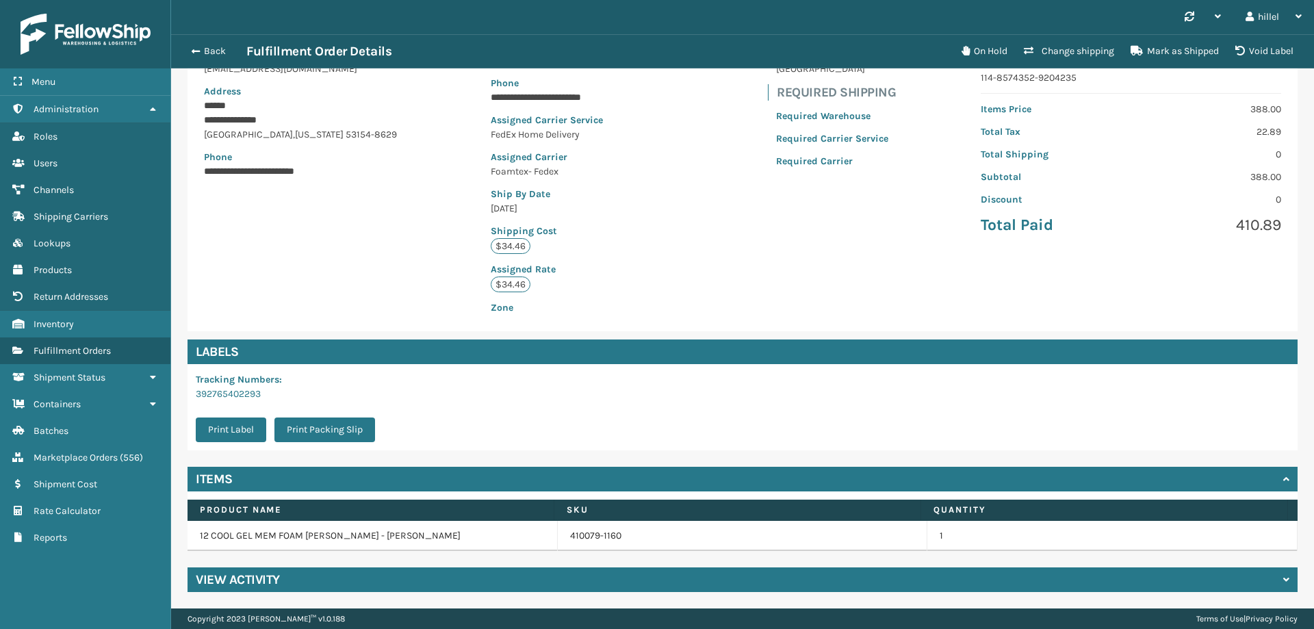
click at [335, 572] on div "View Activity" at bounding box center [742, 579] width 1110 height 25
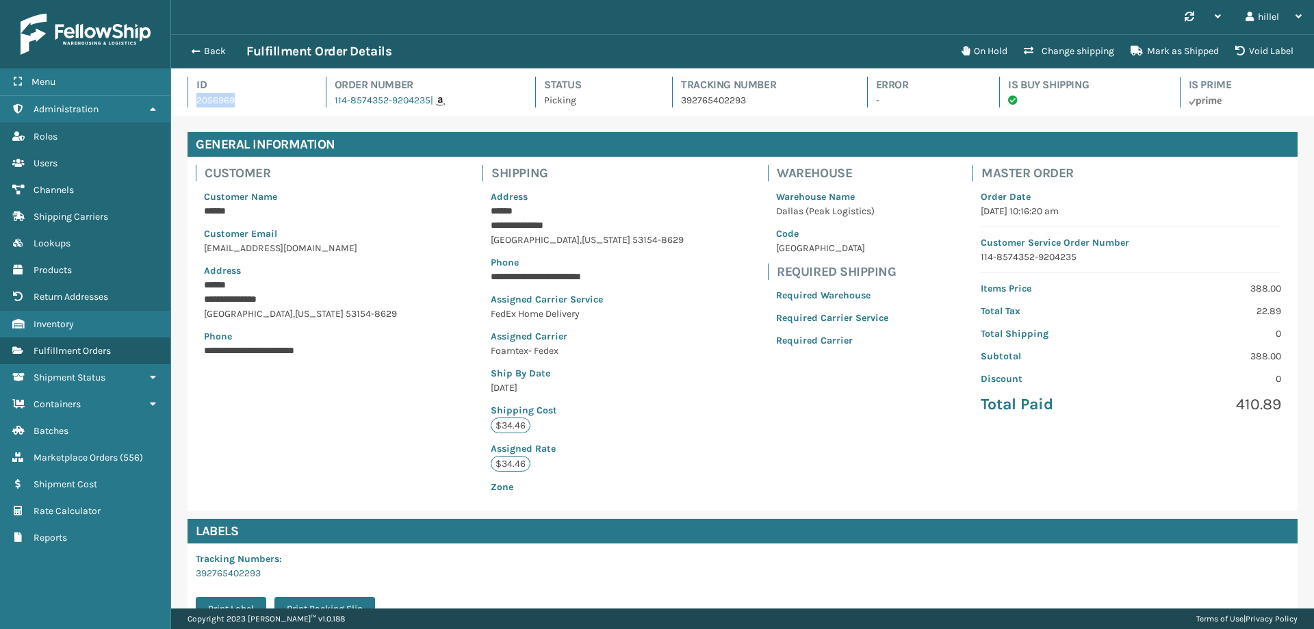
drag, startPoint x: 245, startPoint y: 103, endPoint x: 196, endPoint y: 99, distance: 48.7
click at [196, 99] on p "2056969" at bounding box center [248, 100] width 105 height 14
copy p "2056969"
click at [195, 52] on span "button" at bounding box center [194, 52] width 8 height 10
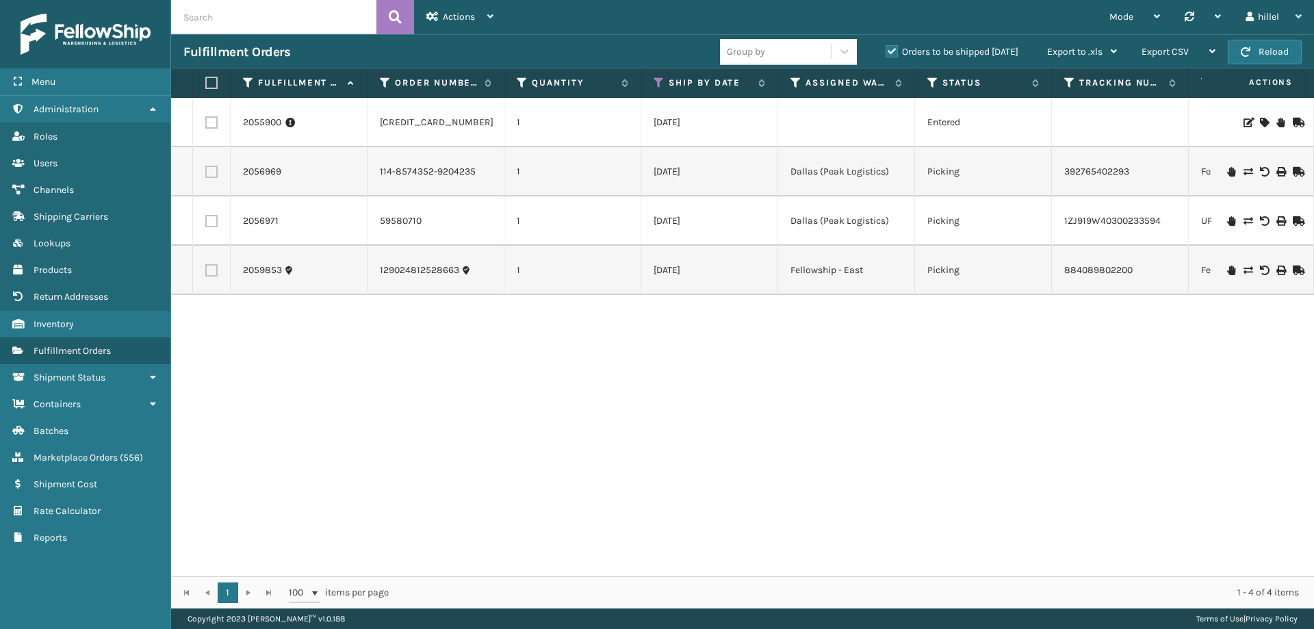
click at [716, 413] on div "2055900 119024623321609 1 [DATE] Entered [US_STATE] Pending Customer Label Issu…" at bounding box center [742, 337] width 1143 height 478
click at [263, 263] on link "2059853" at bounding box center [262, 270] width 39 height 14
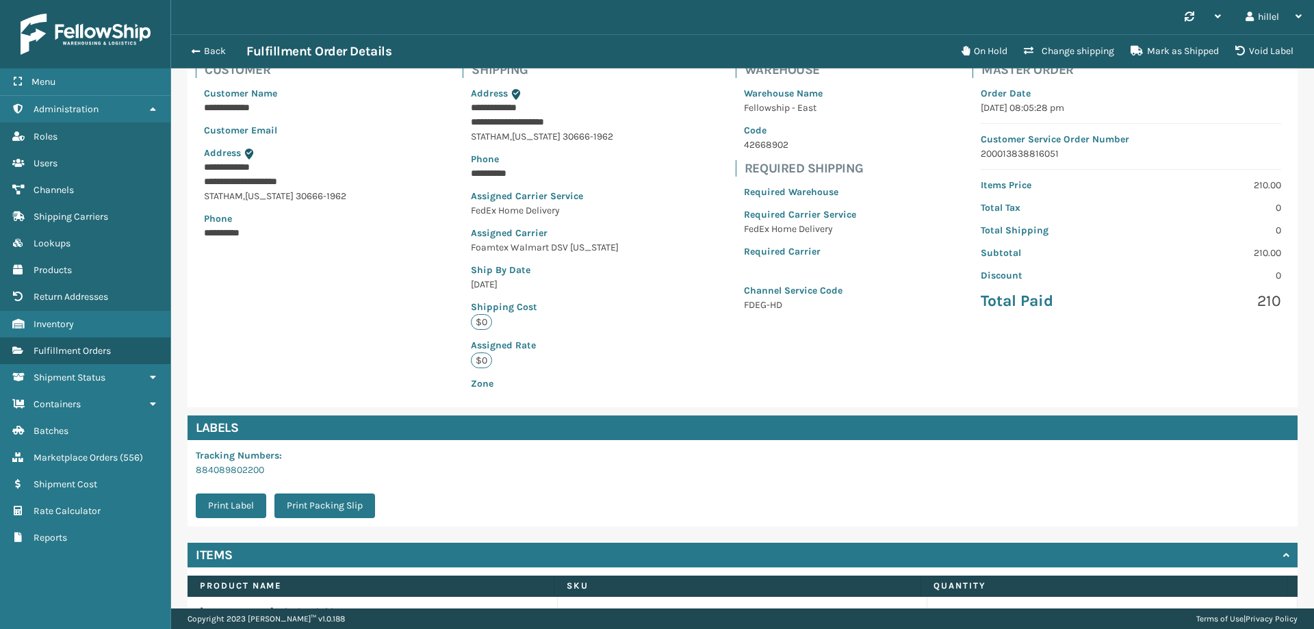
scroll to position [180, 0]
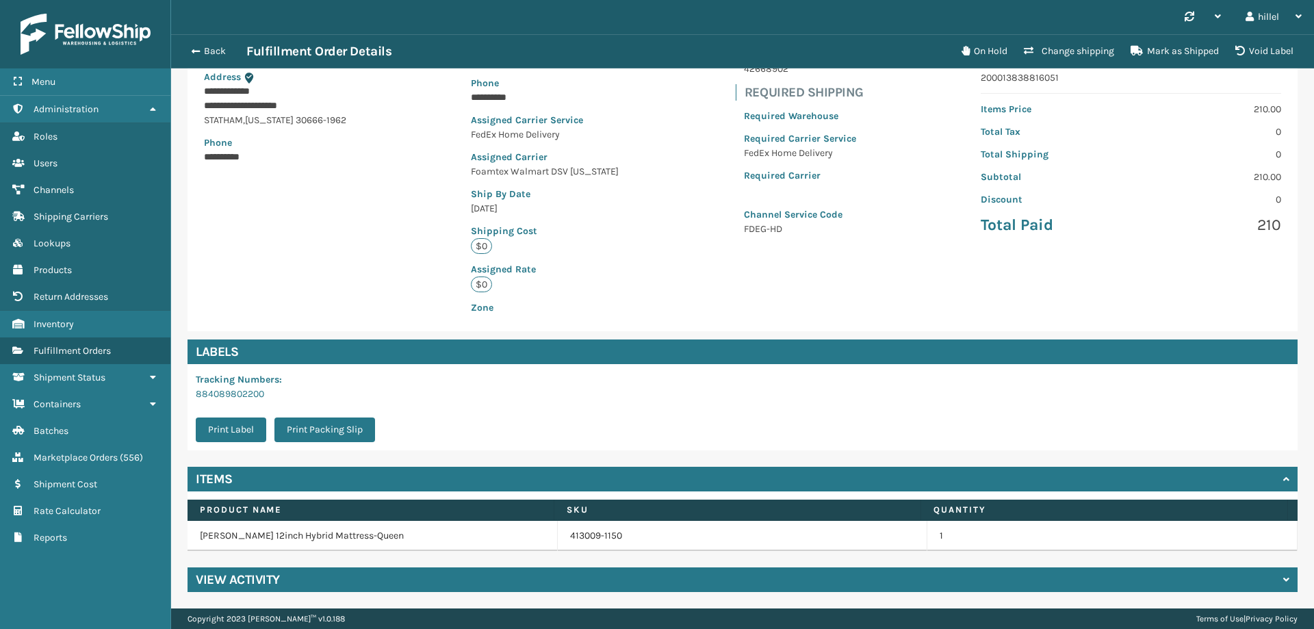
click at [304, 577] on div "View Activity" at bounding box center [742, 579] width 1110 height 25
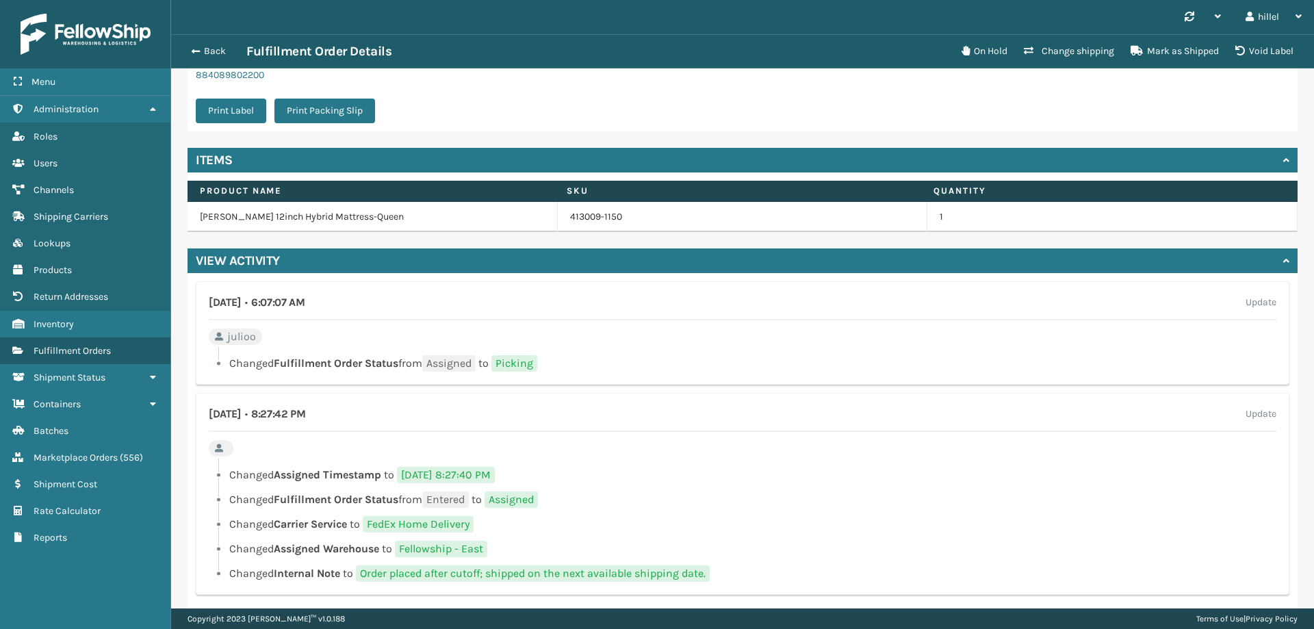
scroll to position [518, 0]
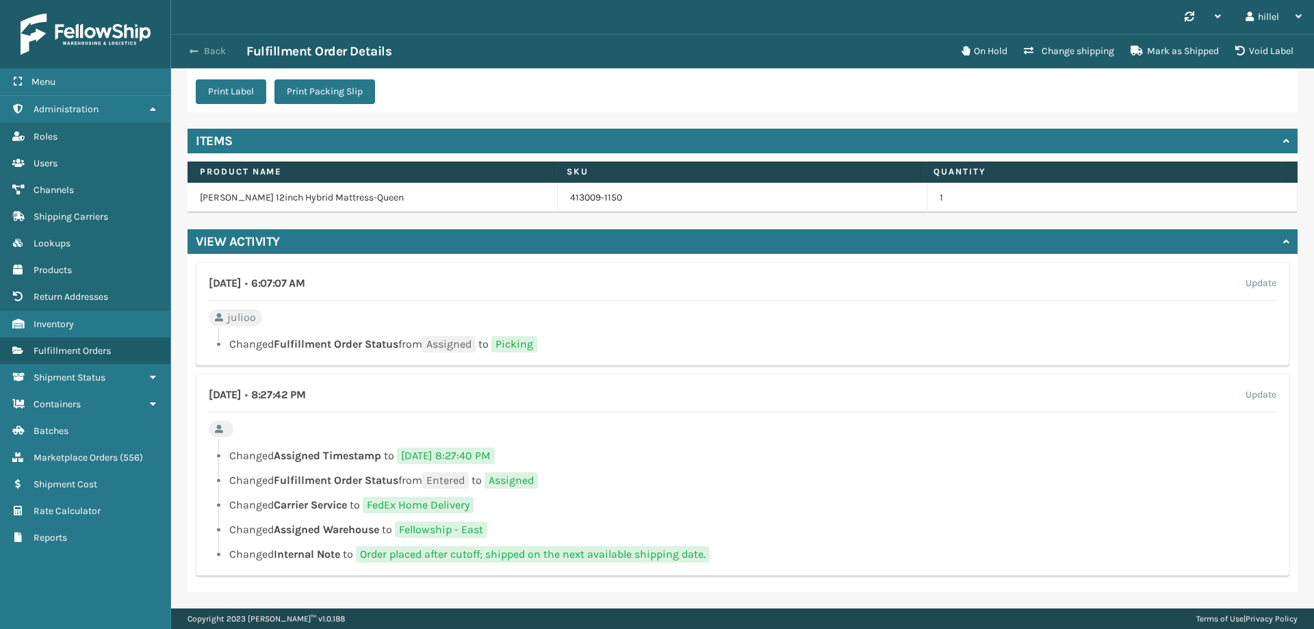
click at [188, 47] on button "Back" at bounding box center [214, 51] width 63 height 12
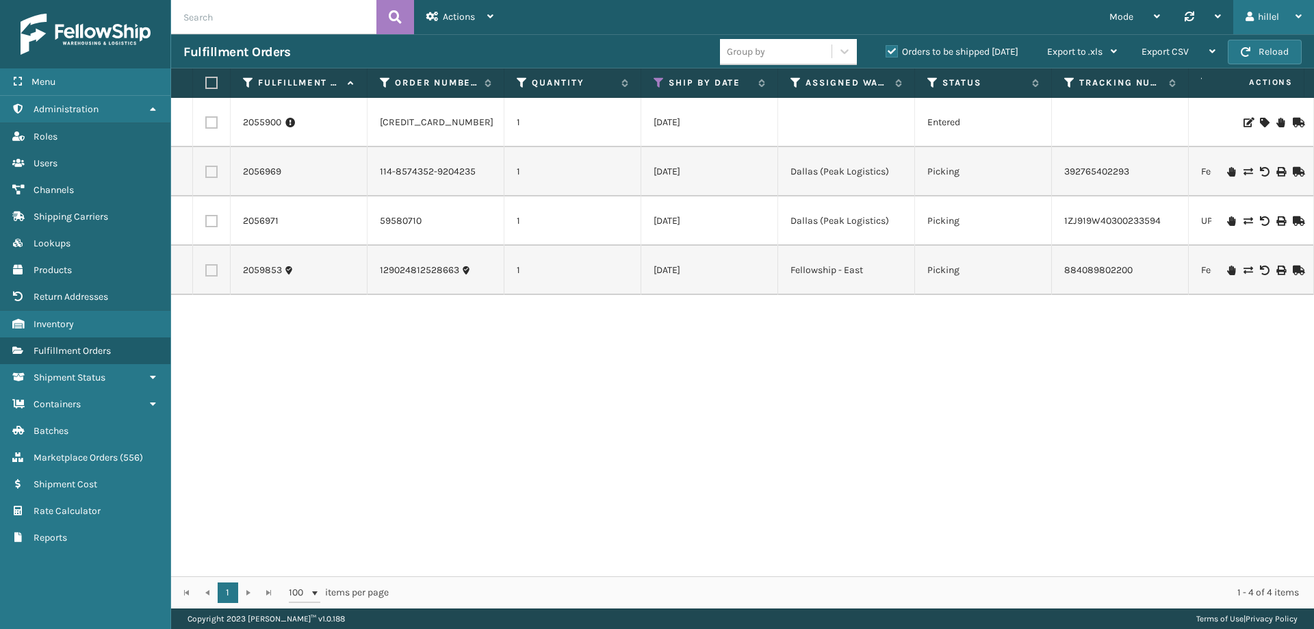
click at [1271, 25] on div "hillel" at bounding box center [1273, 17] width 56 height 34
click at [1183, 51] on li "Log Out" at bounding box center [1221, 53] width 183 height 37
